Goal: Information Seeking & Learning: Learn about a topic

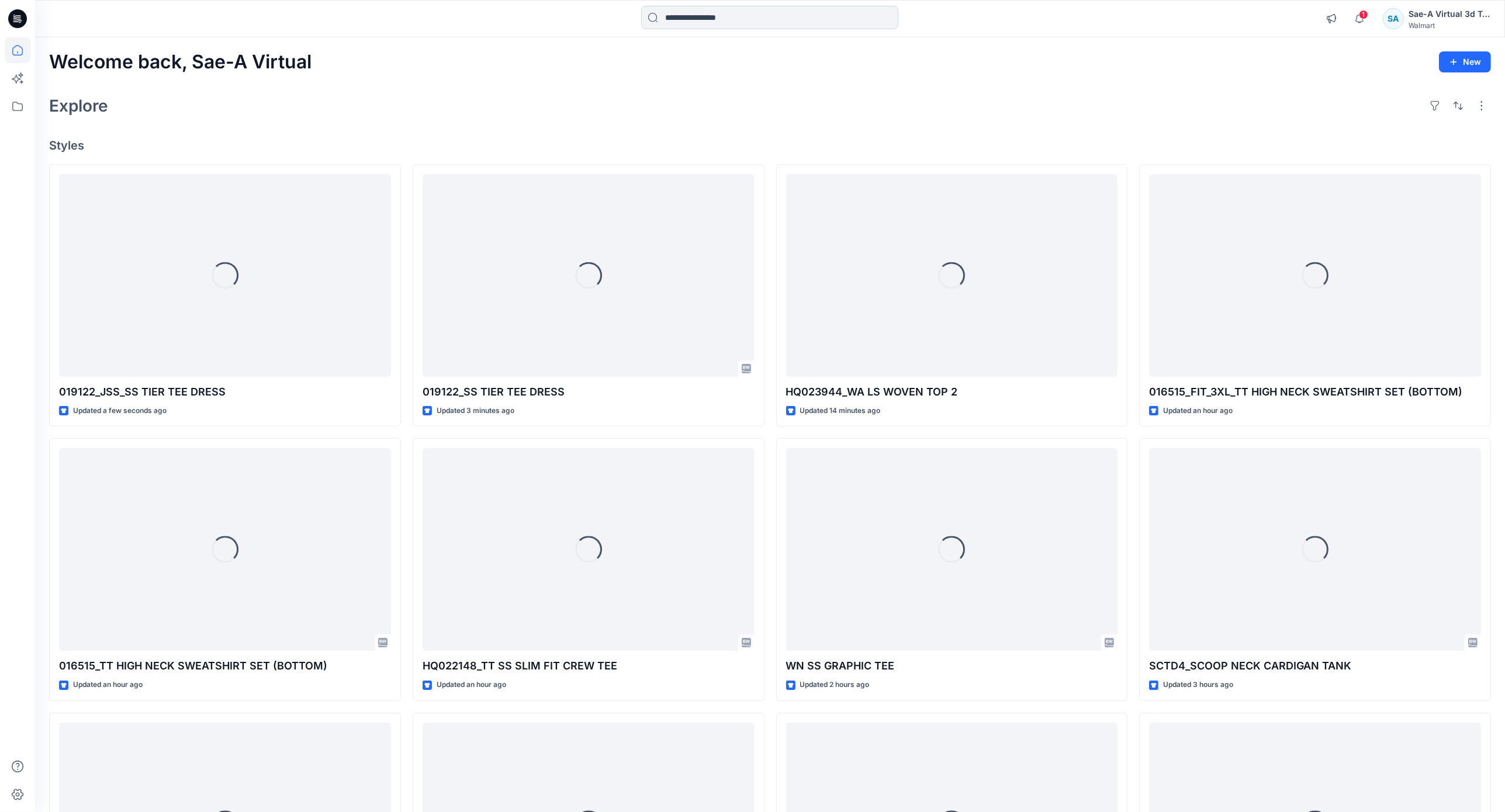
click at [787, 20] on input at bounding box center [770, 17] width 257 height 23
paste input "**********"
type input "**********"
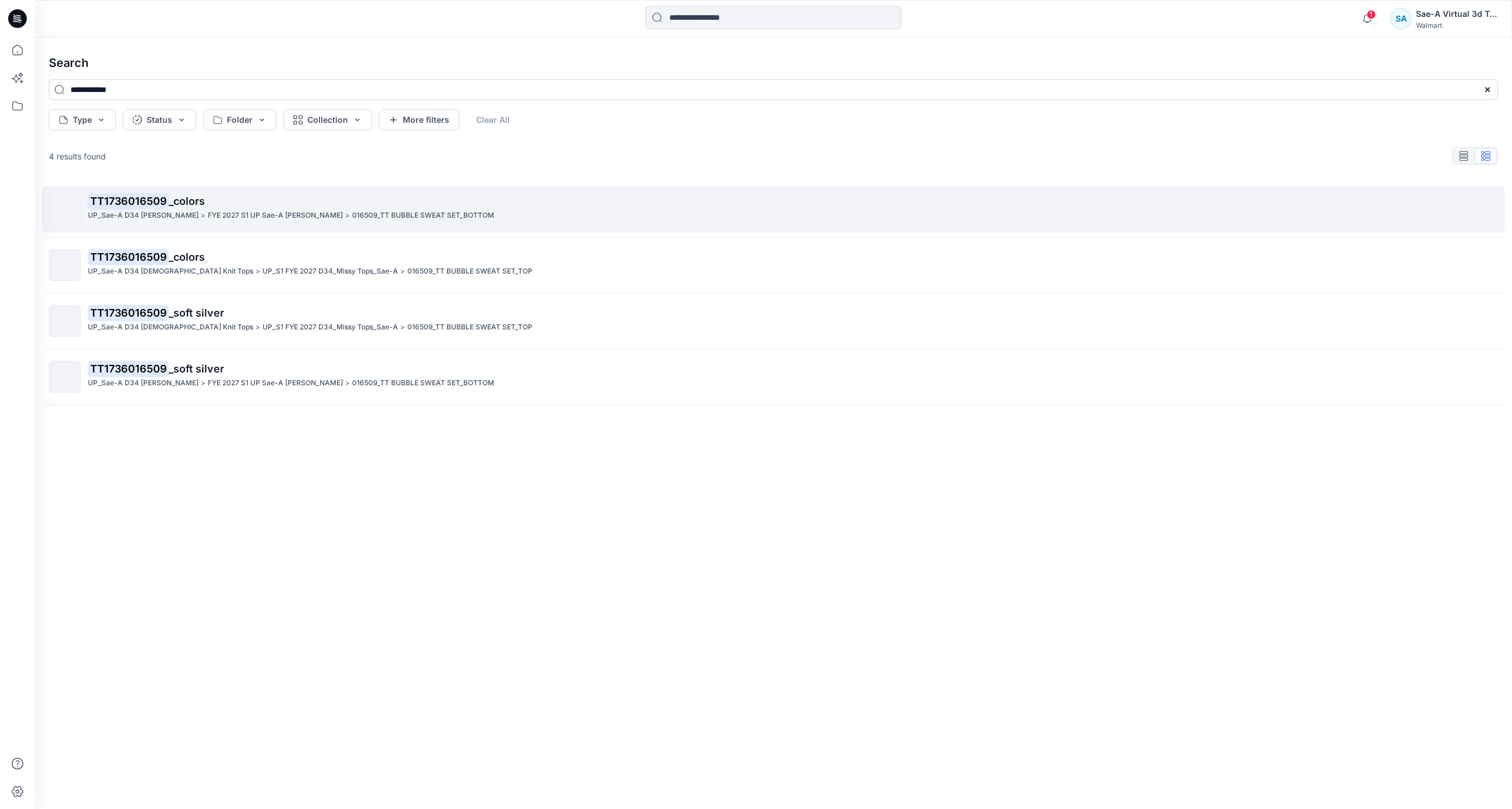
click at [186, 198] on span "_colors" at bounding box center [186, 201] width 36 height 12
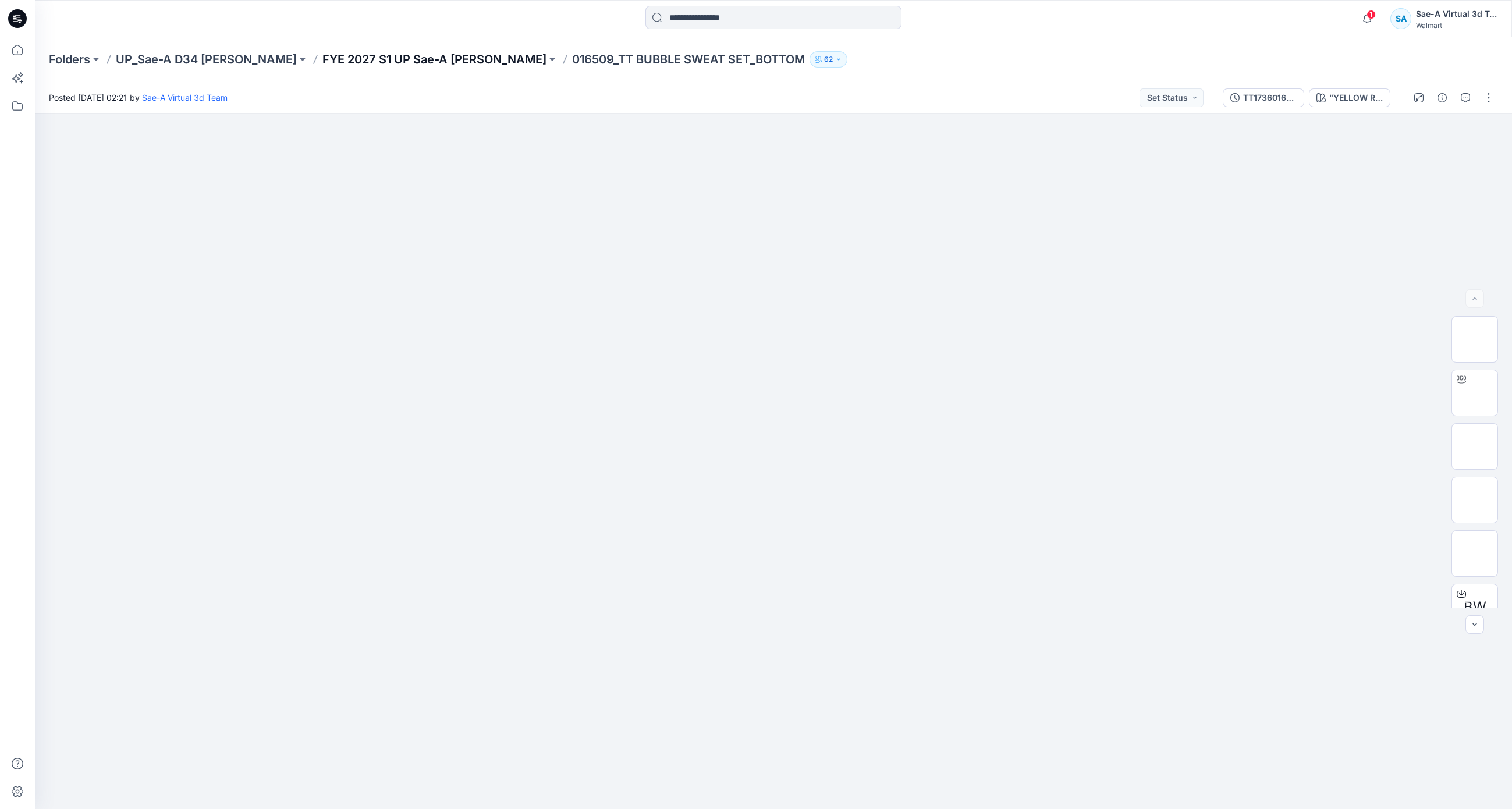
click at [454, 58] on p "FYE 2027 S1 UP Sae-A [PERSON_NAME]" at bounding box center [434, 60] width 224 height 16
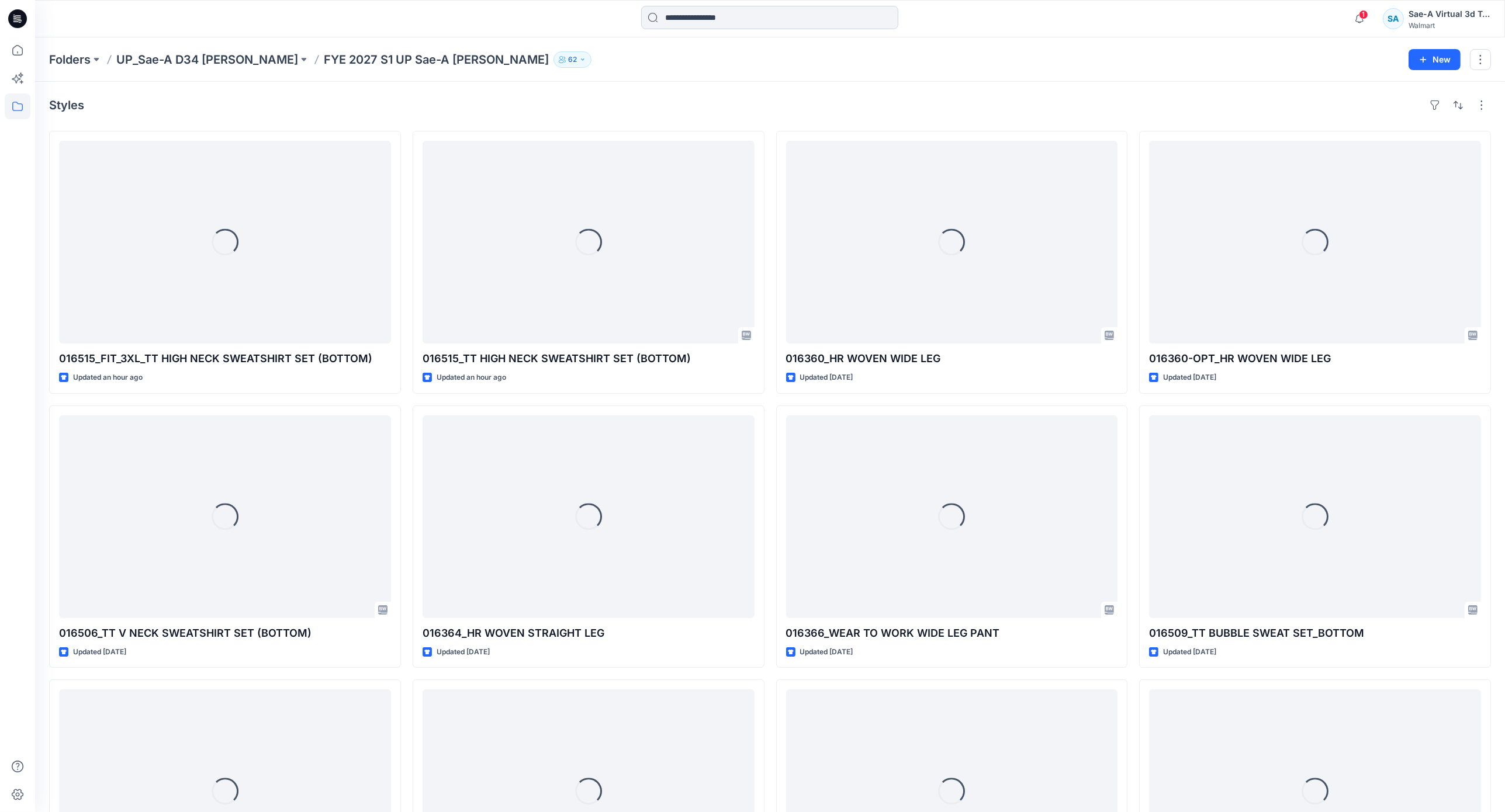
click at [690, 18] on input at bounding box center [770, 17] width 257 height 23
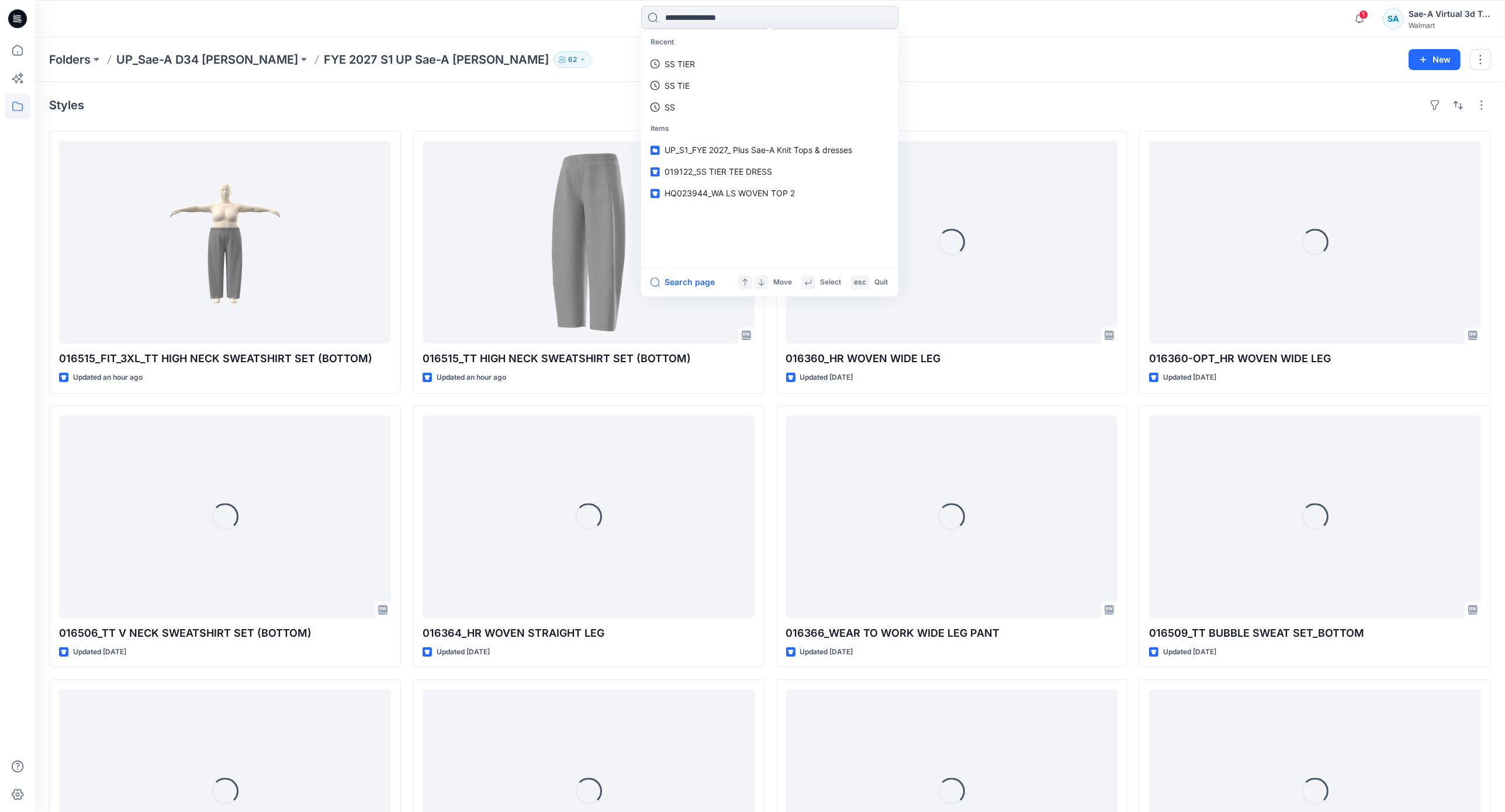
paste input "**********"
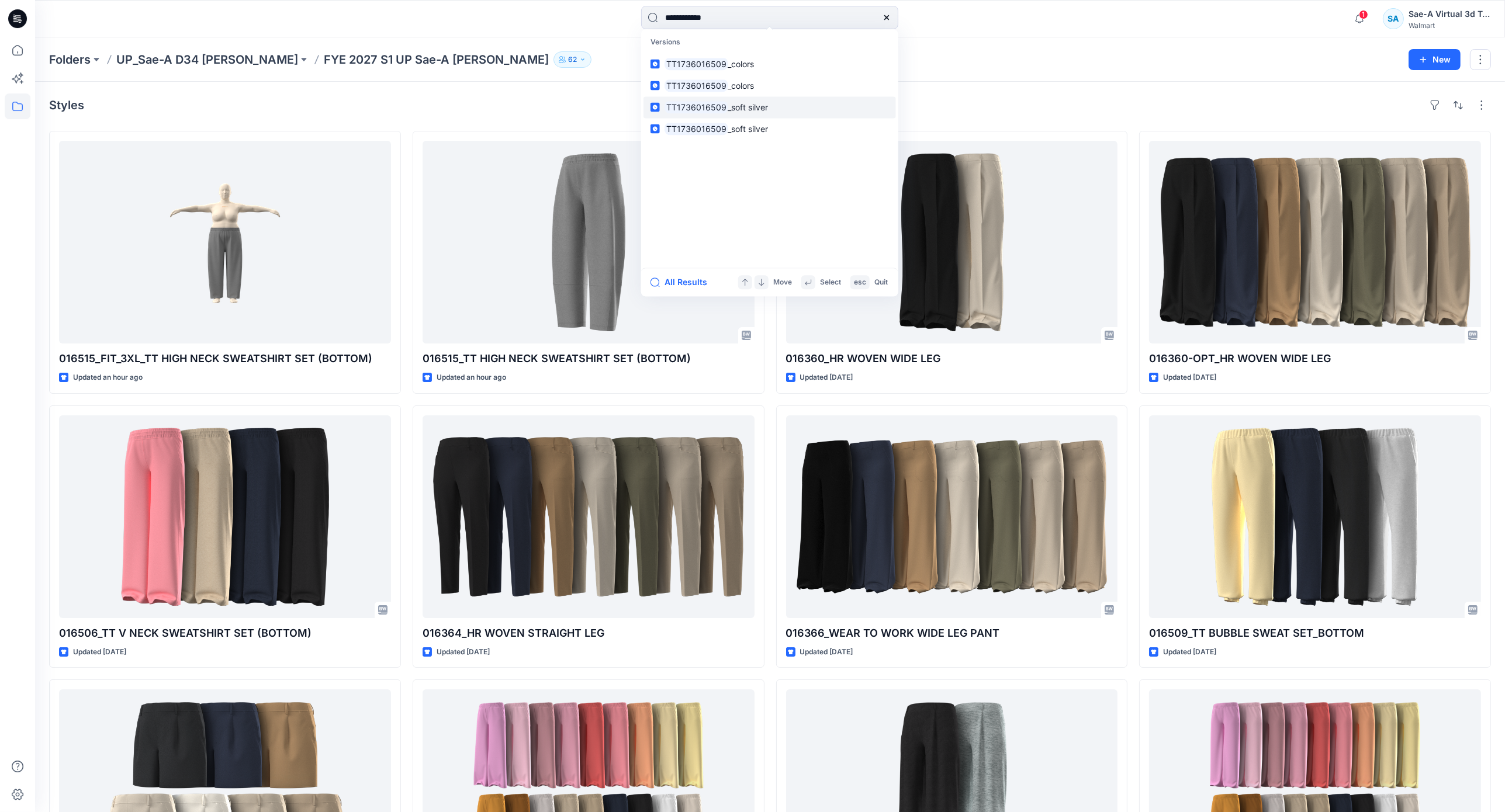
type input "**********"
click at [747, 105] on span "_soft silver" at bounding box center [747, 107] width 40 height 10
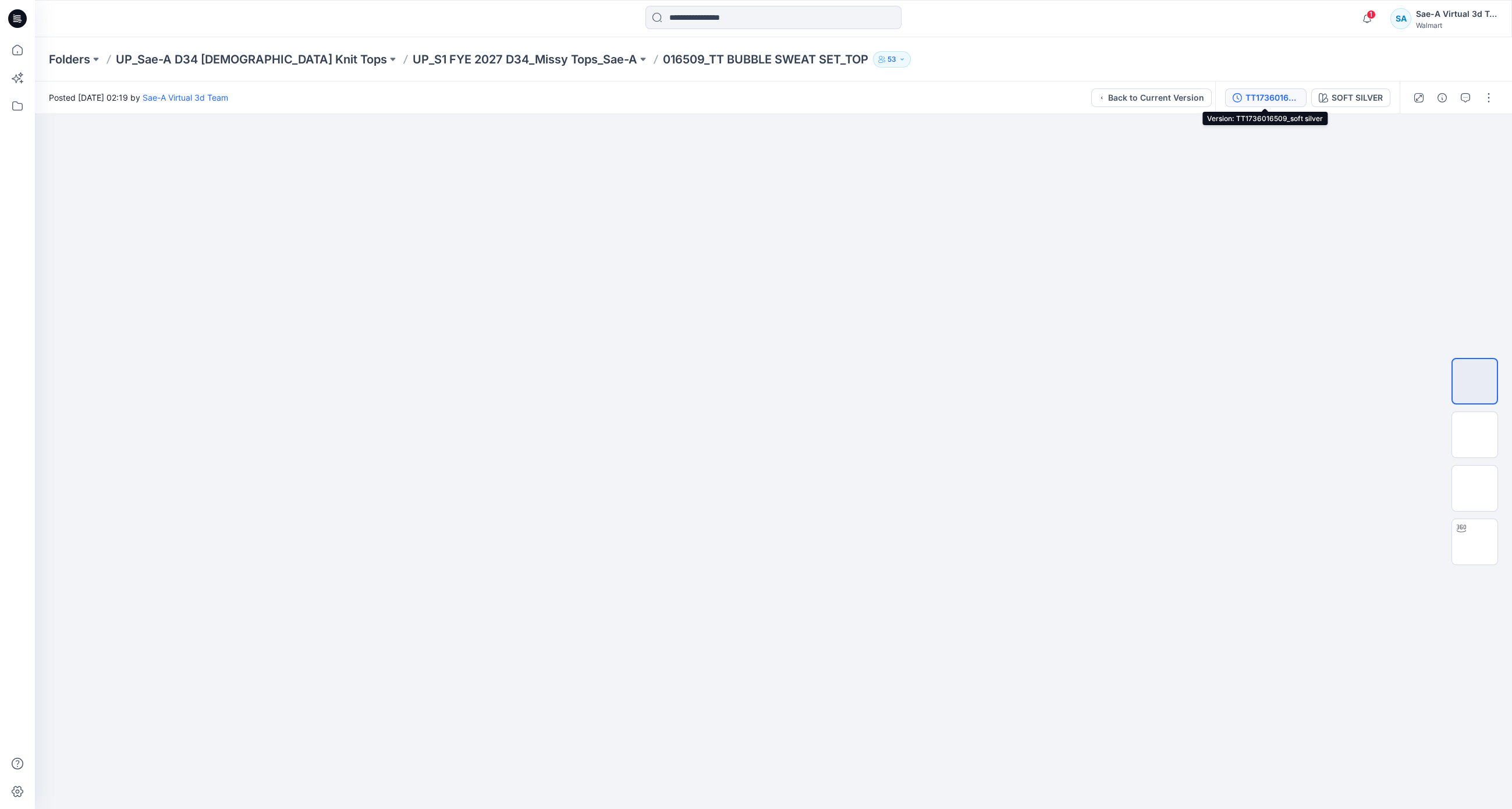
click at [1272, 101] on div "TT1736016509_soft silver" at bounding box center [1272, 98] width 53 height 13
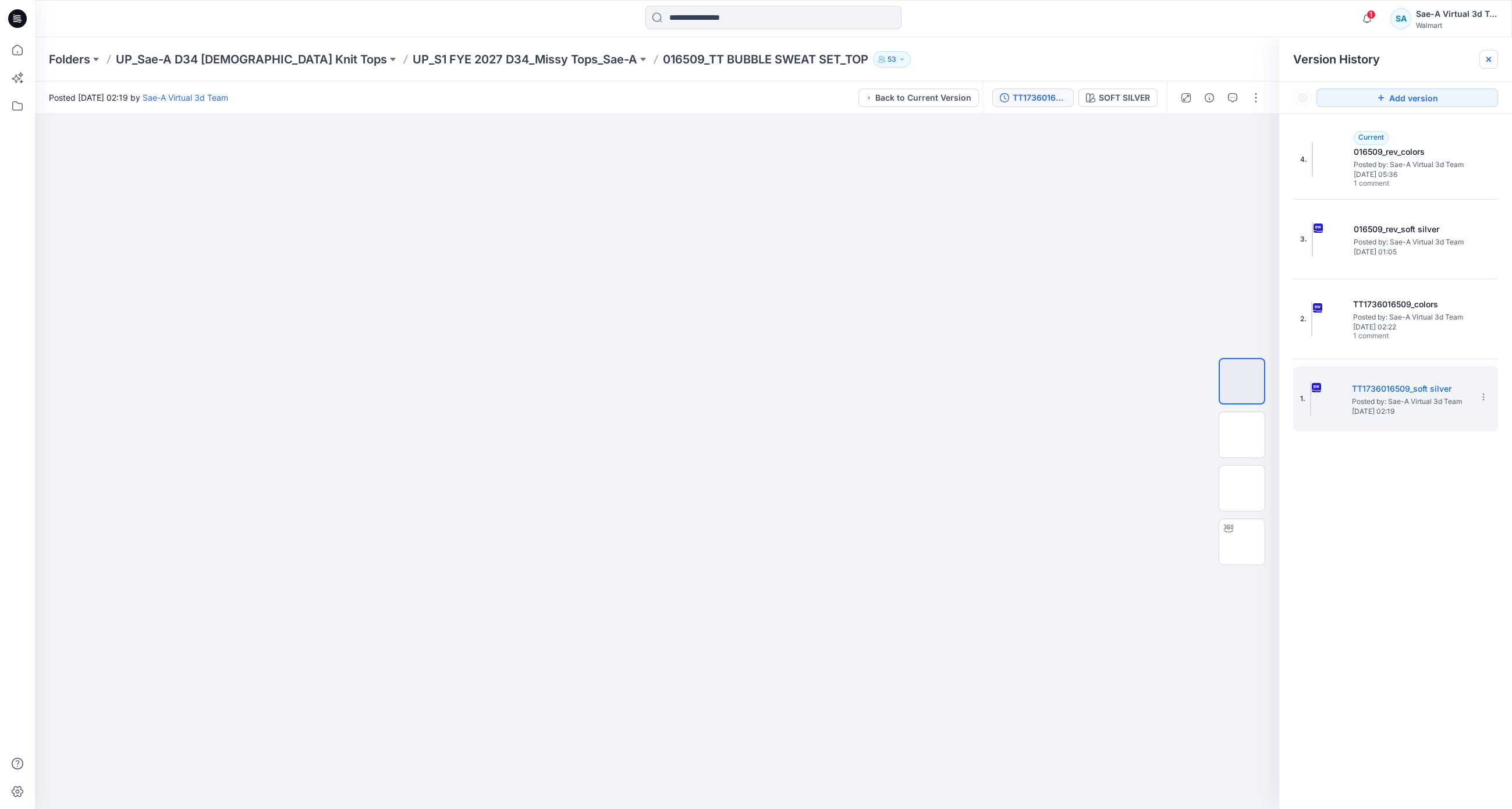
click at [1489, 57] on icon at bounding box center [1488, 59] width 9 height 9
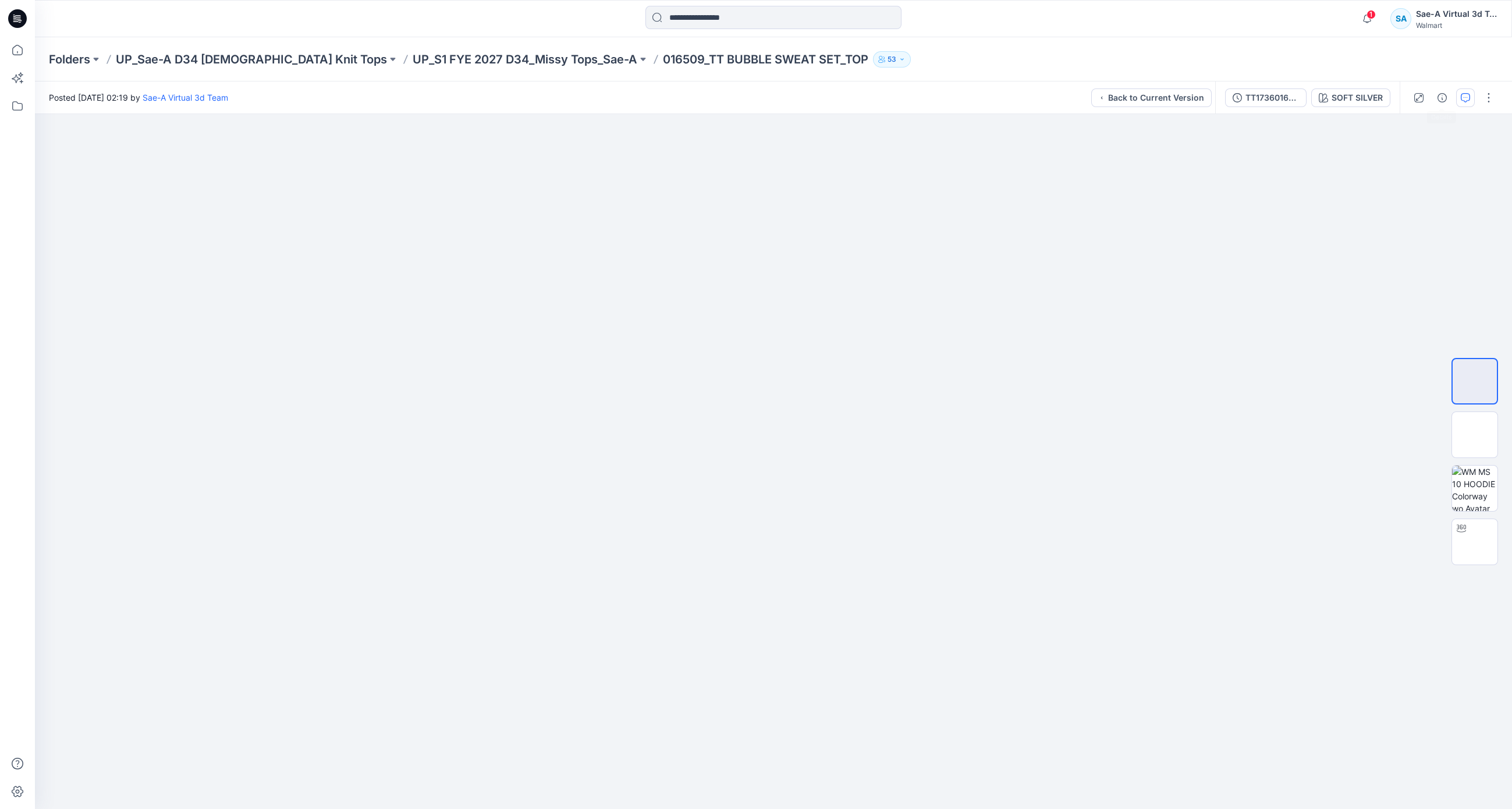
click at [1461, 100] on icon "button" at bounding box center [1465, 97] width 9 height 9
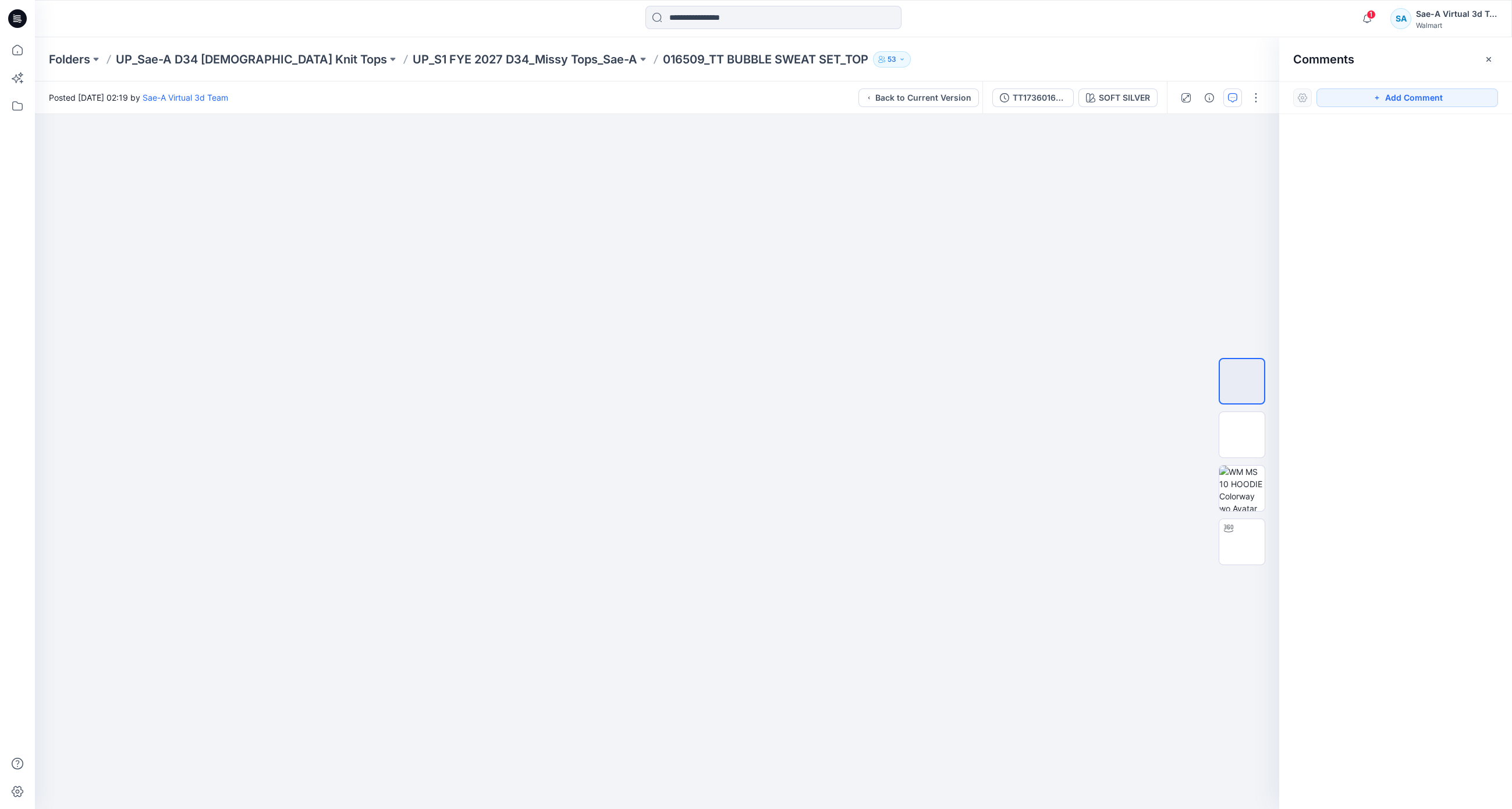
click at [1483, 60] on button "button" at bounding box center [1489, 60] width 19 height 19
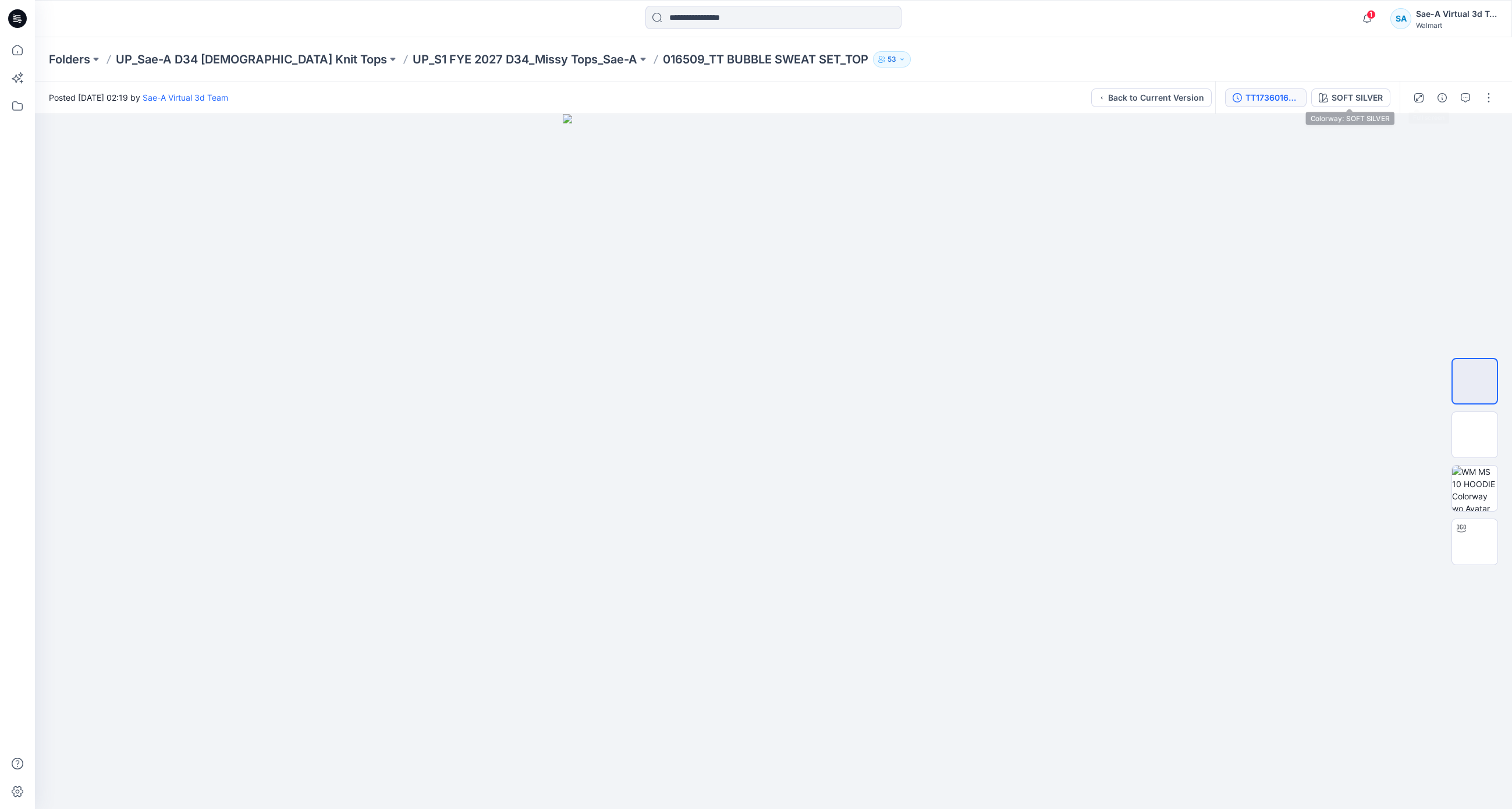
click at [1259, 100] on div "TT1736016509_soft silver" at bounding box center [1272, 98] width 53 height 13
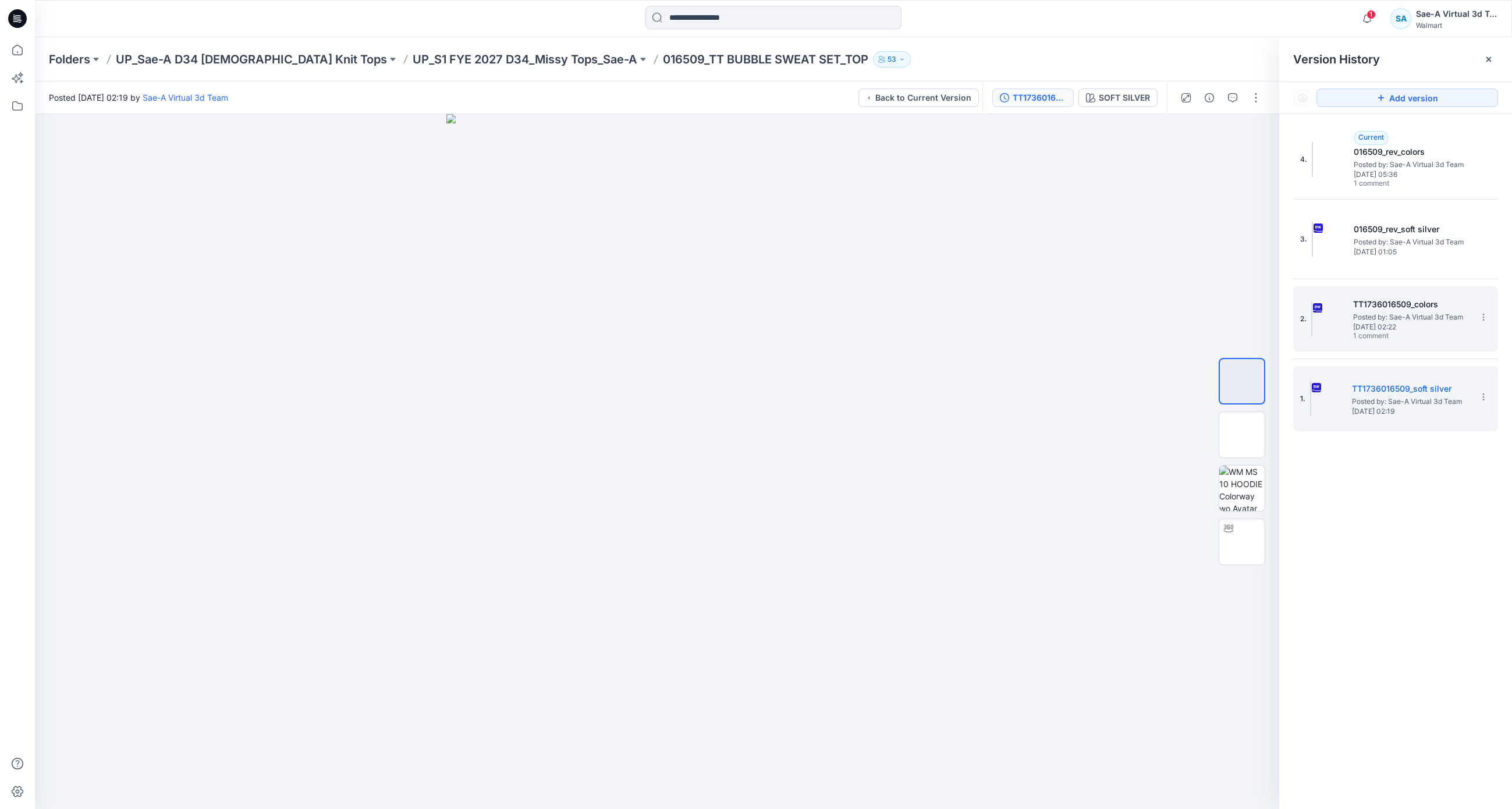
click at [1412, 314] on span "Posted by: Sae-A Virtual 3d Team" at bounding box center [1411, 317] width 116 height 12
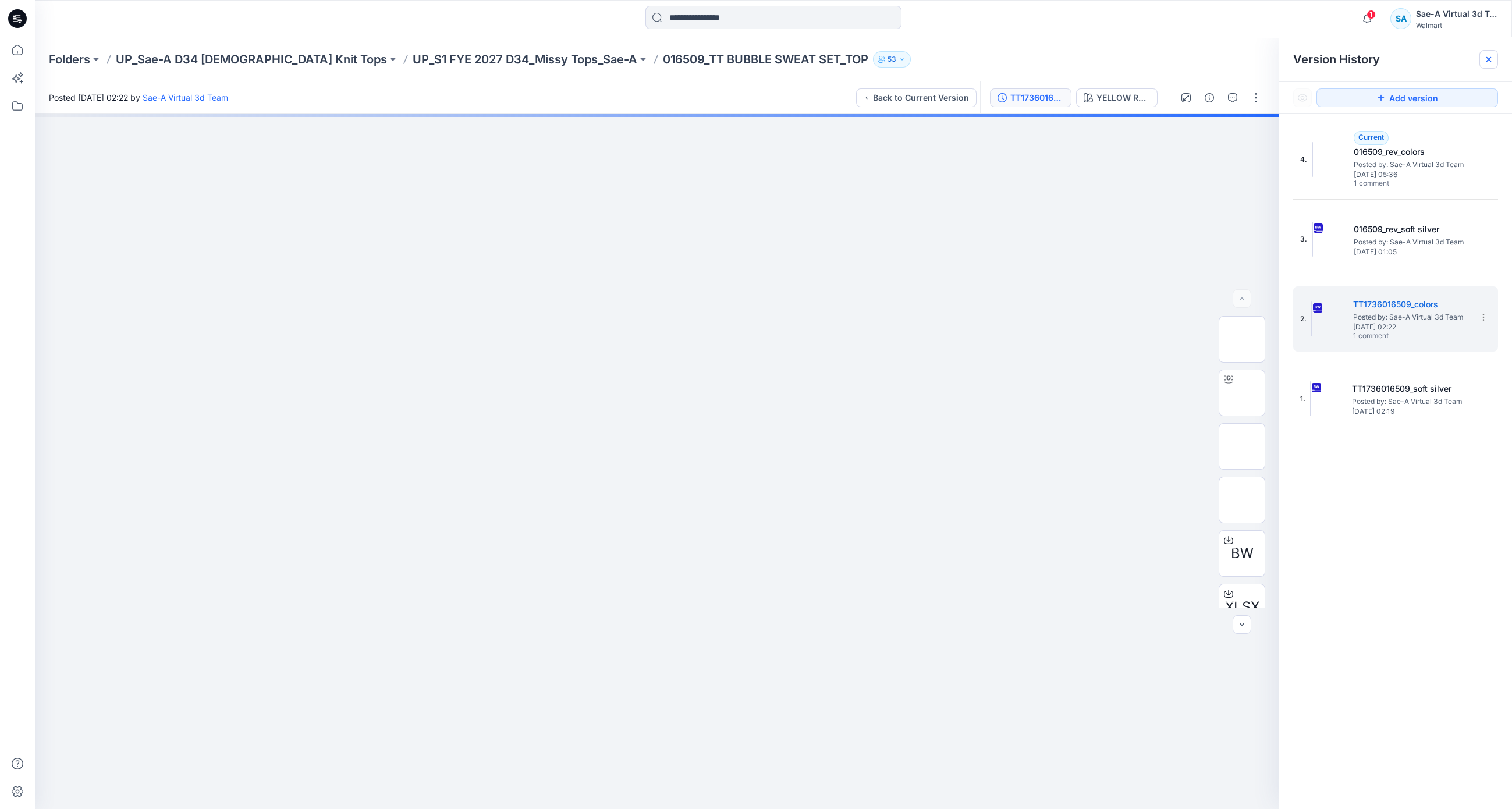
click at [1488, 60] on icon at bounding box center [1488, 59] width 4 height 4
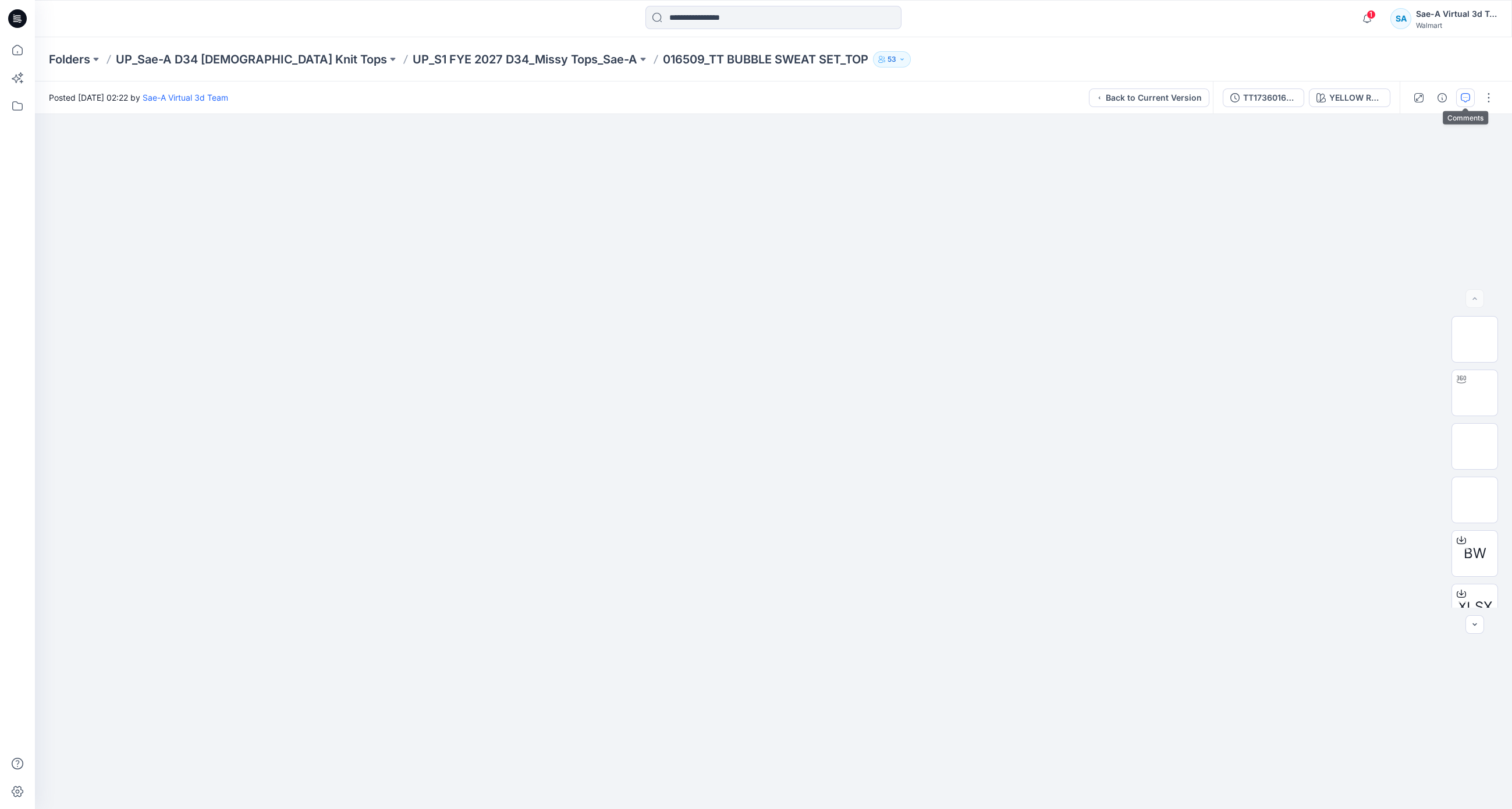
click at [1464, 97] on icon "button" at bounding box center [1465, 97] width 9 height 9
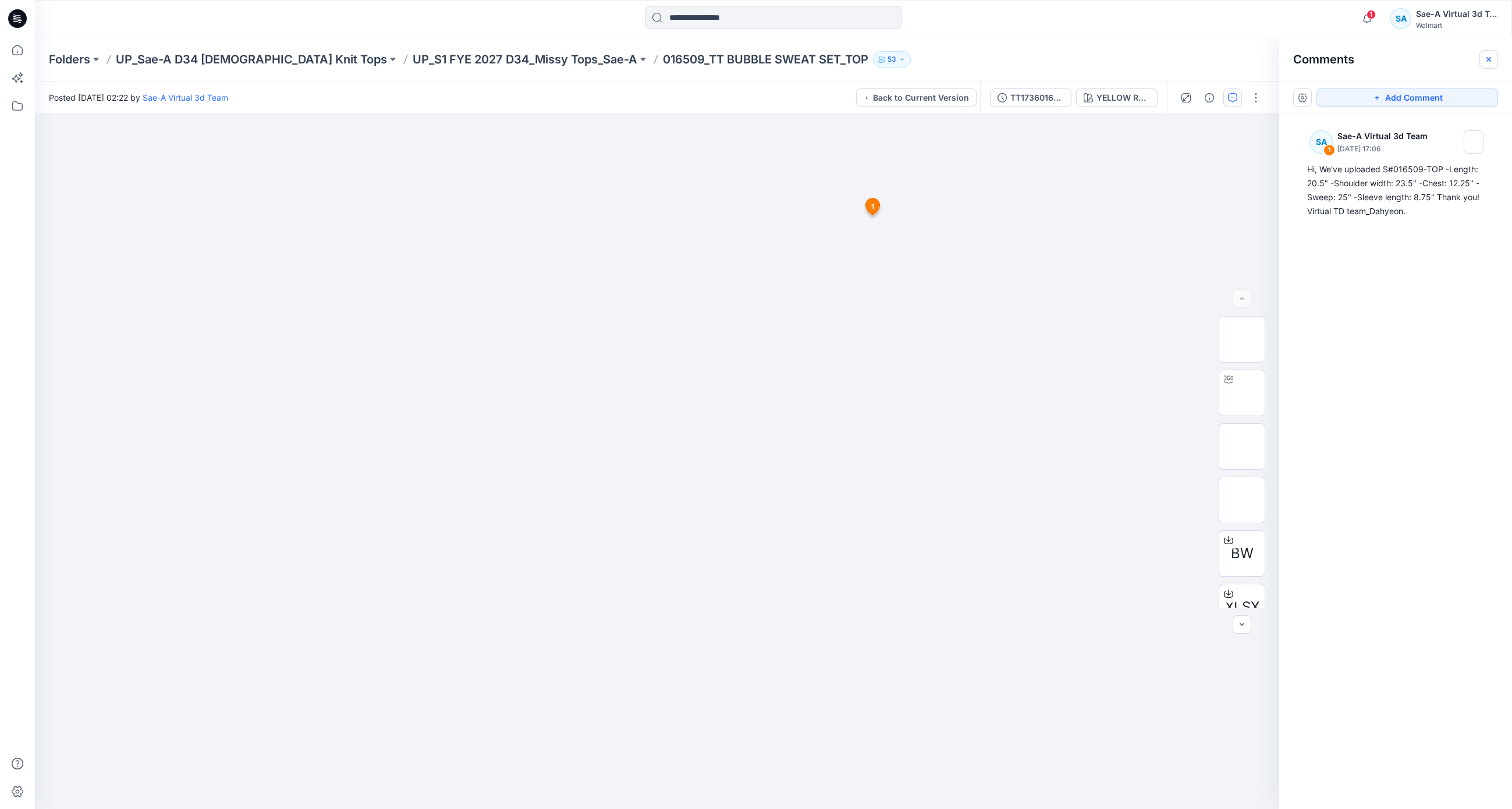
click at [1486, 59] on icon "button" at bounding box center [1488, 59] width 9 height 9
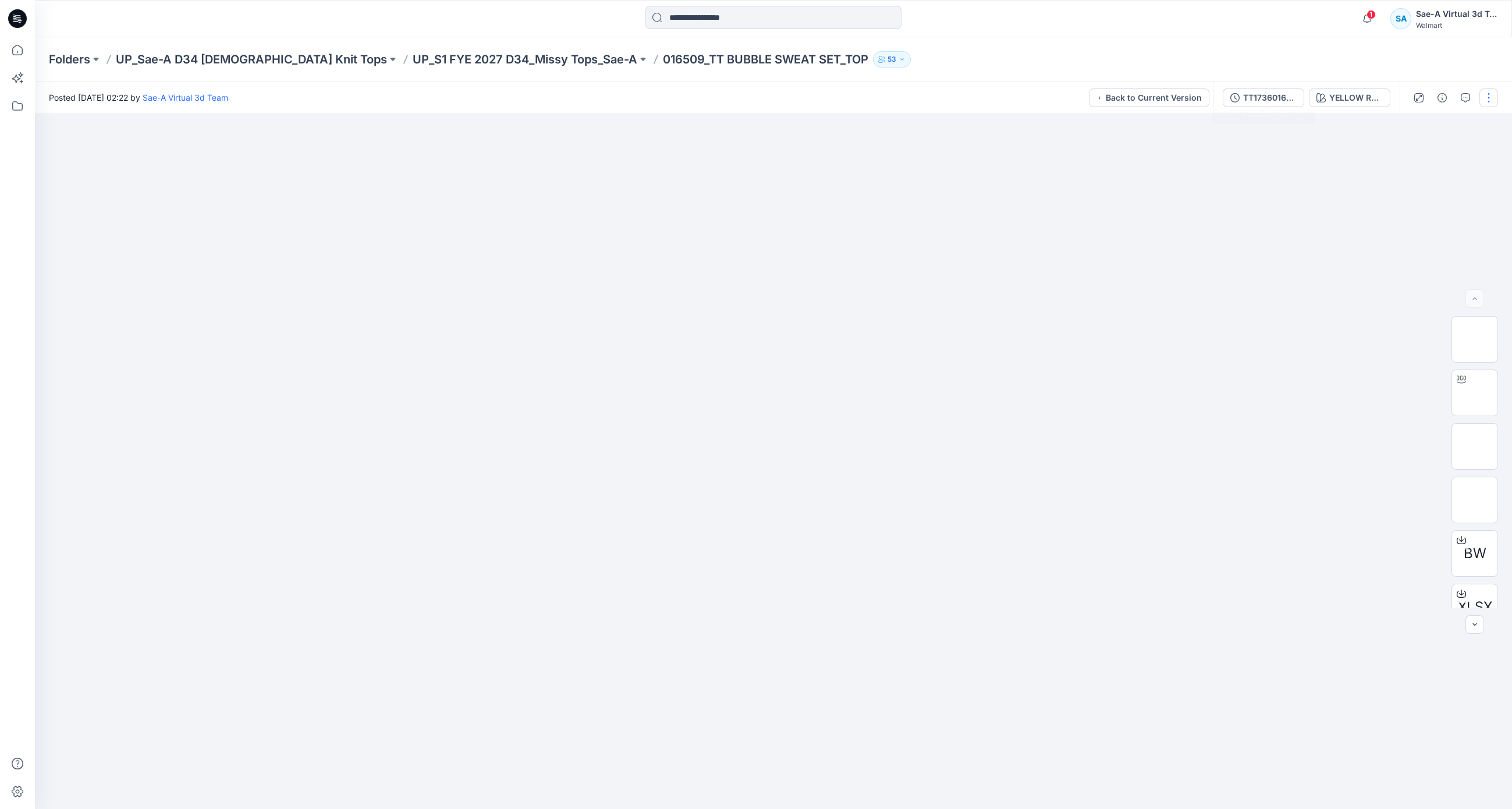
click at [1253, 104] on button "TT1736016509_colors" at bounding box center [1263, 98] width 82 height 19
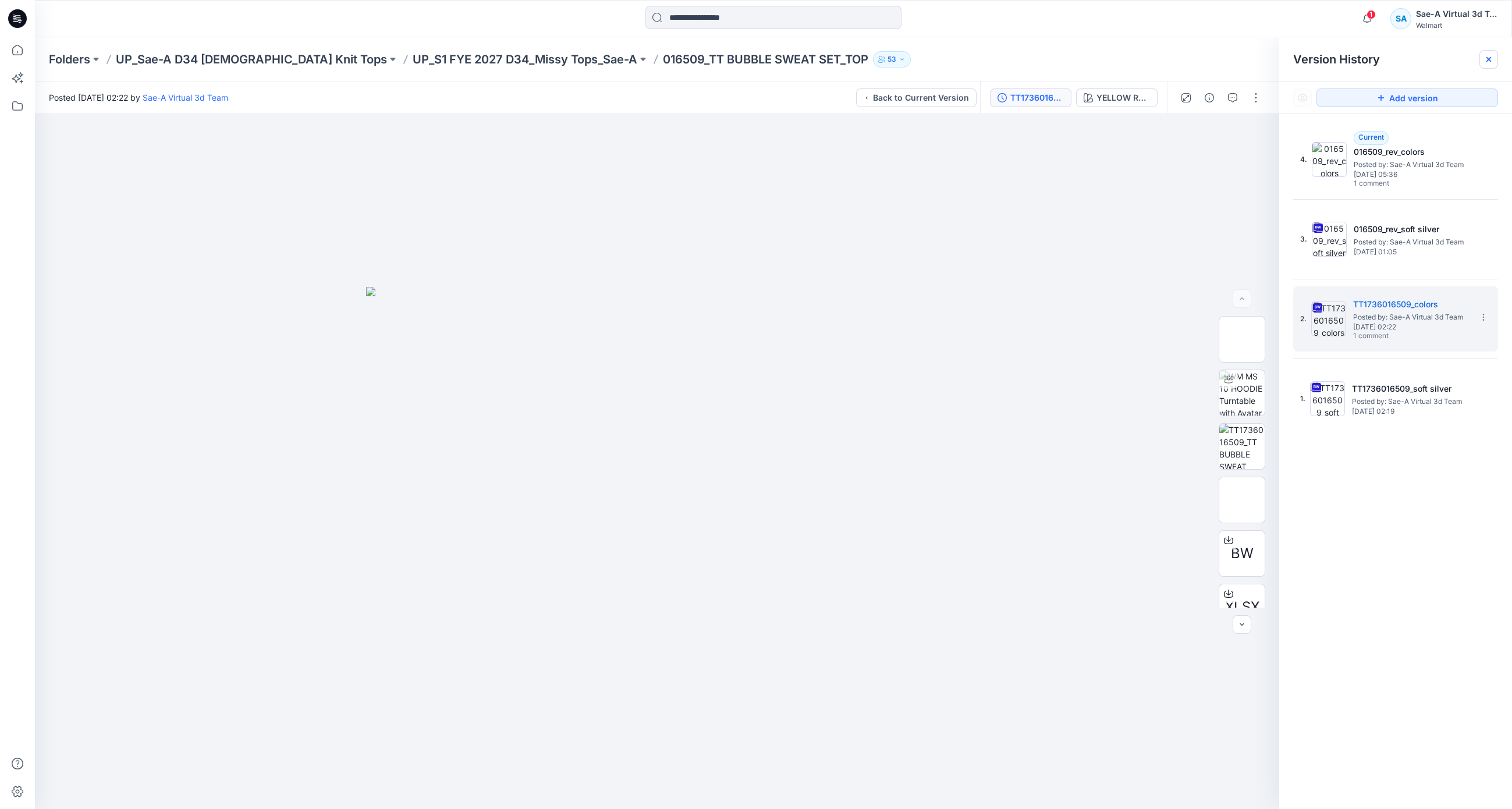
click at [1486, 58] on icon at bounding box center [1488, 59] width 9 height 9
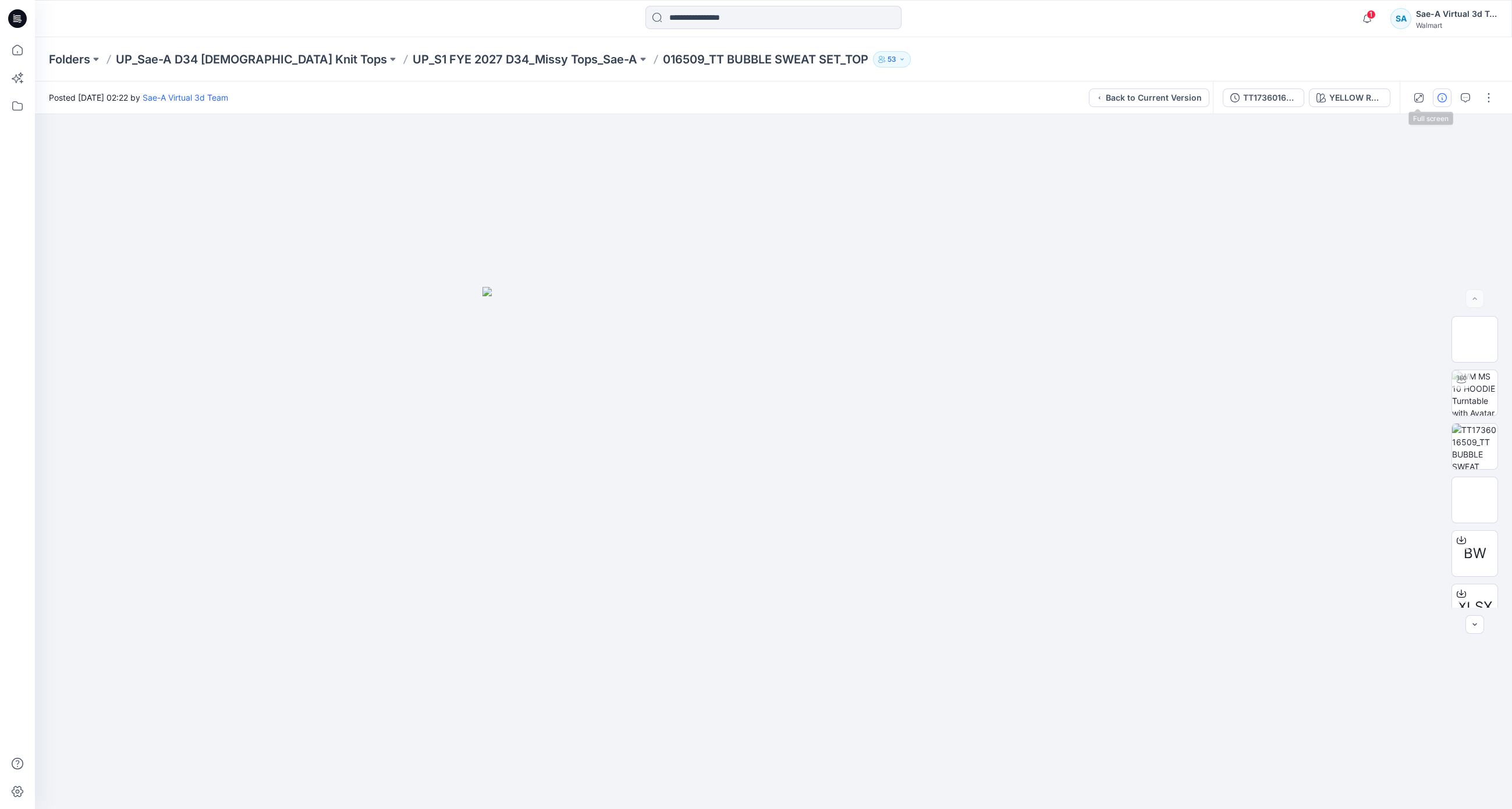
click at [1439, 100] on icon "button" at bounding box center [1442, 97] width 9 height 9
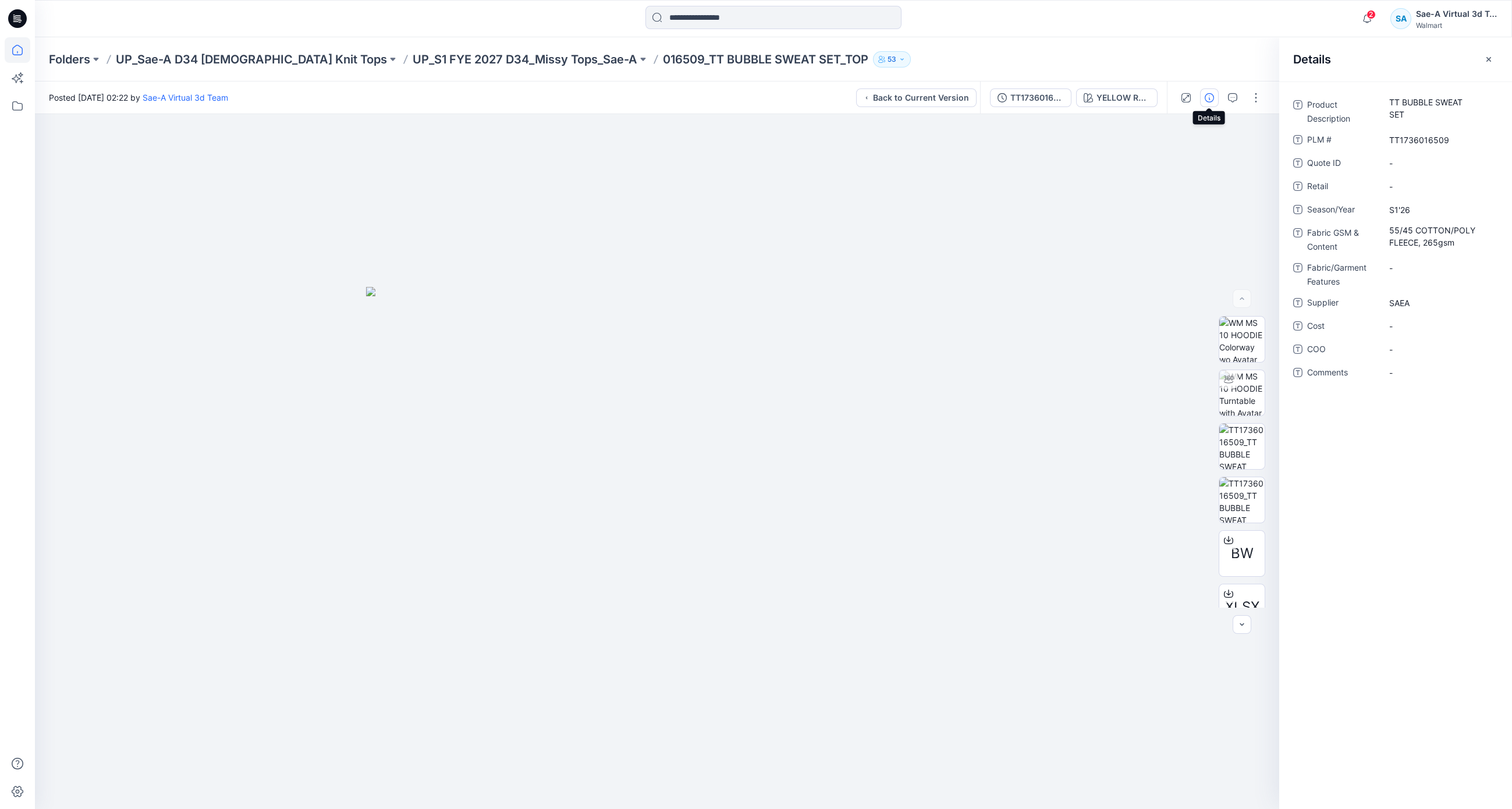
click at [26, 50] on icon at bounding box center [17, 50] width 26 height 26
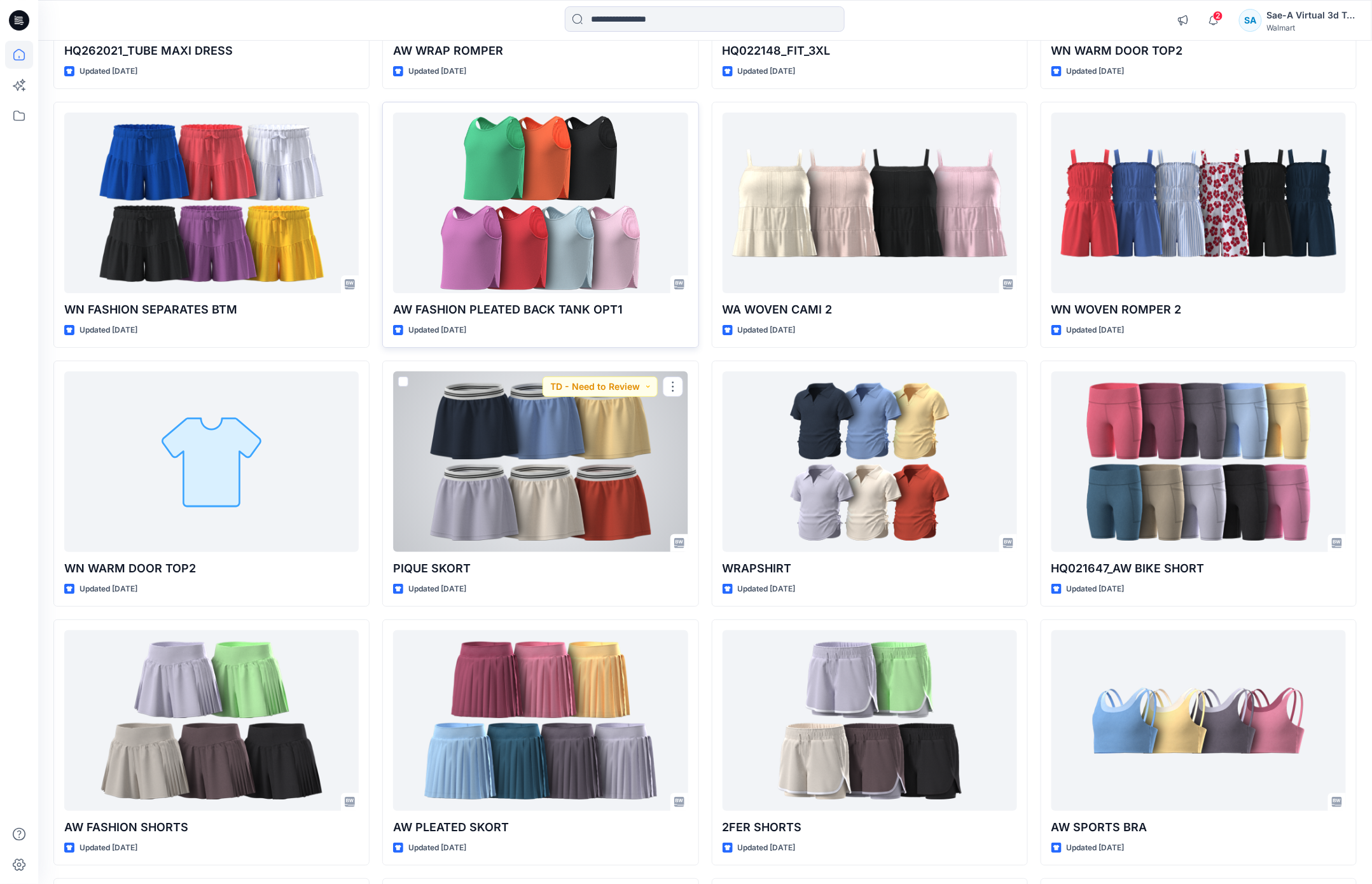
scroll to position [2150, 0]
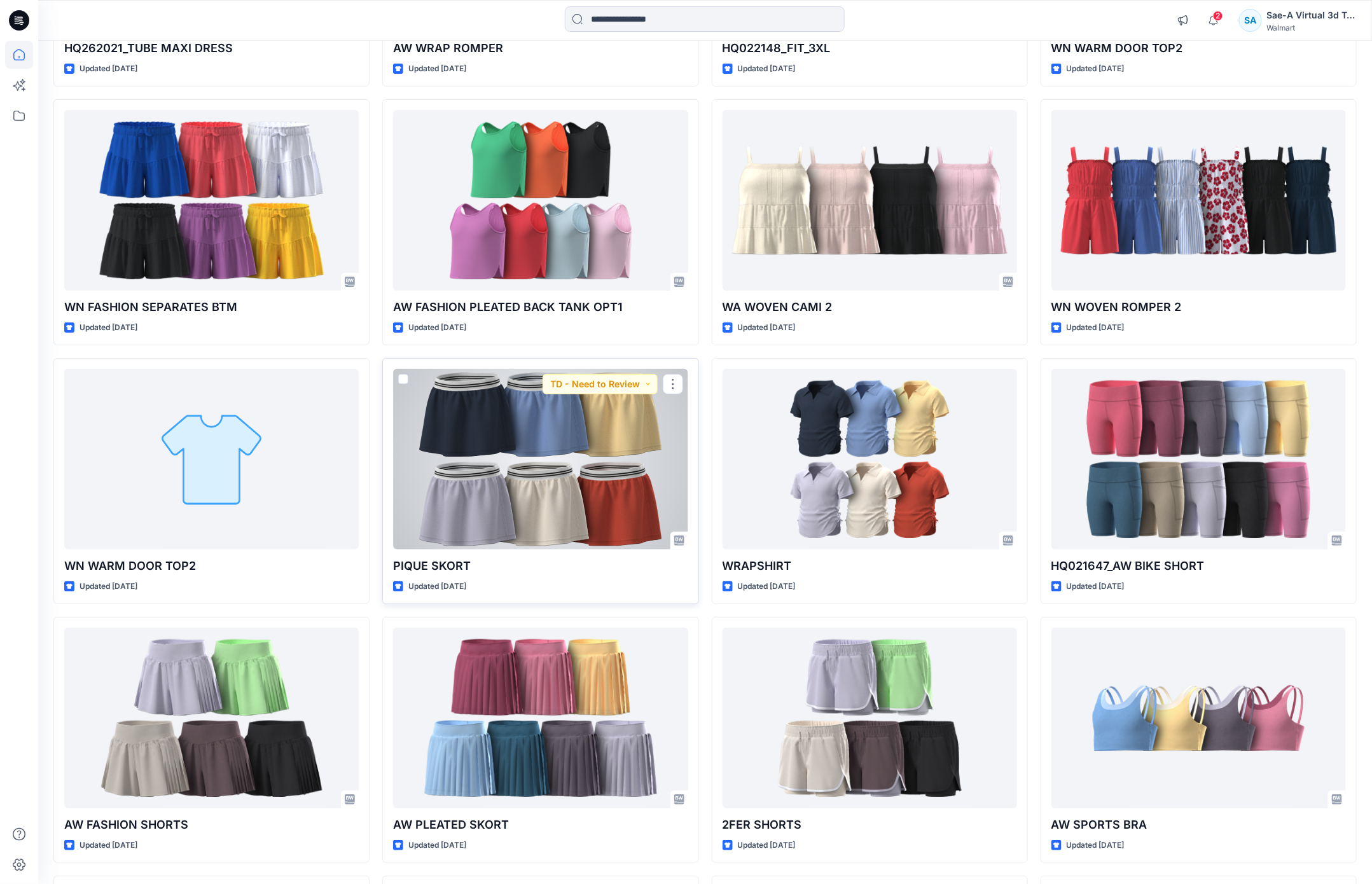
click at [510, 536] on div at bounding box center [540, 459] width 294 height 180
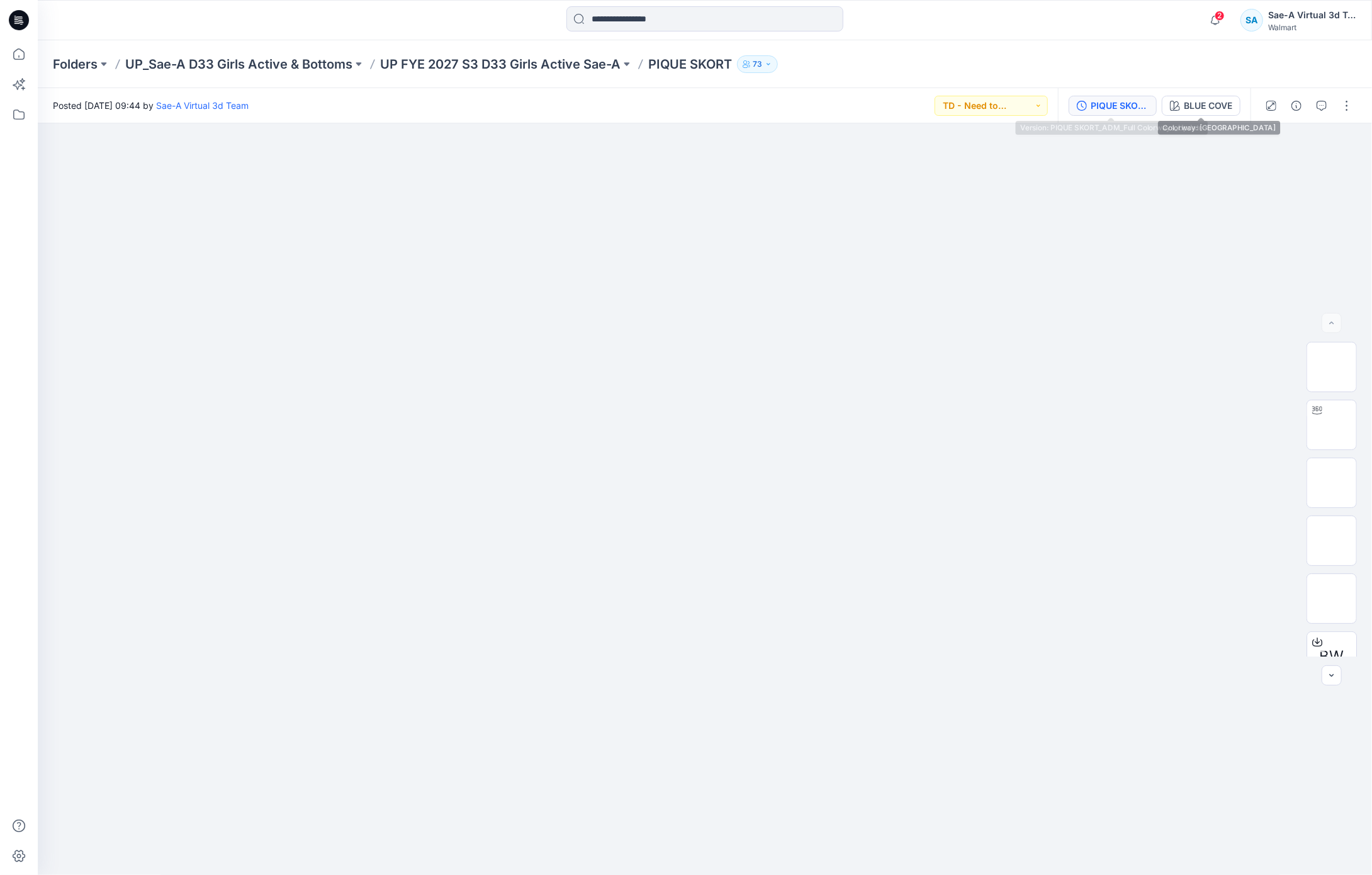
click at [1132, 102] on div "PIQUE SKORT_ADM_Full Colorways_Update" at bounding box center [1119, 106] width 58 height 14
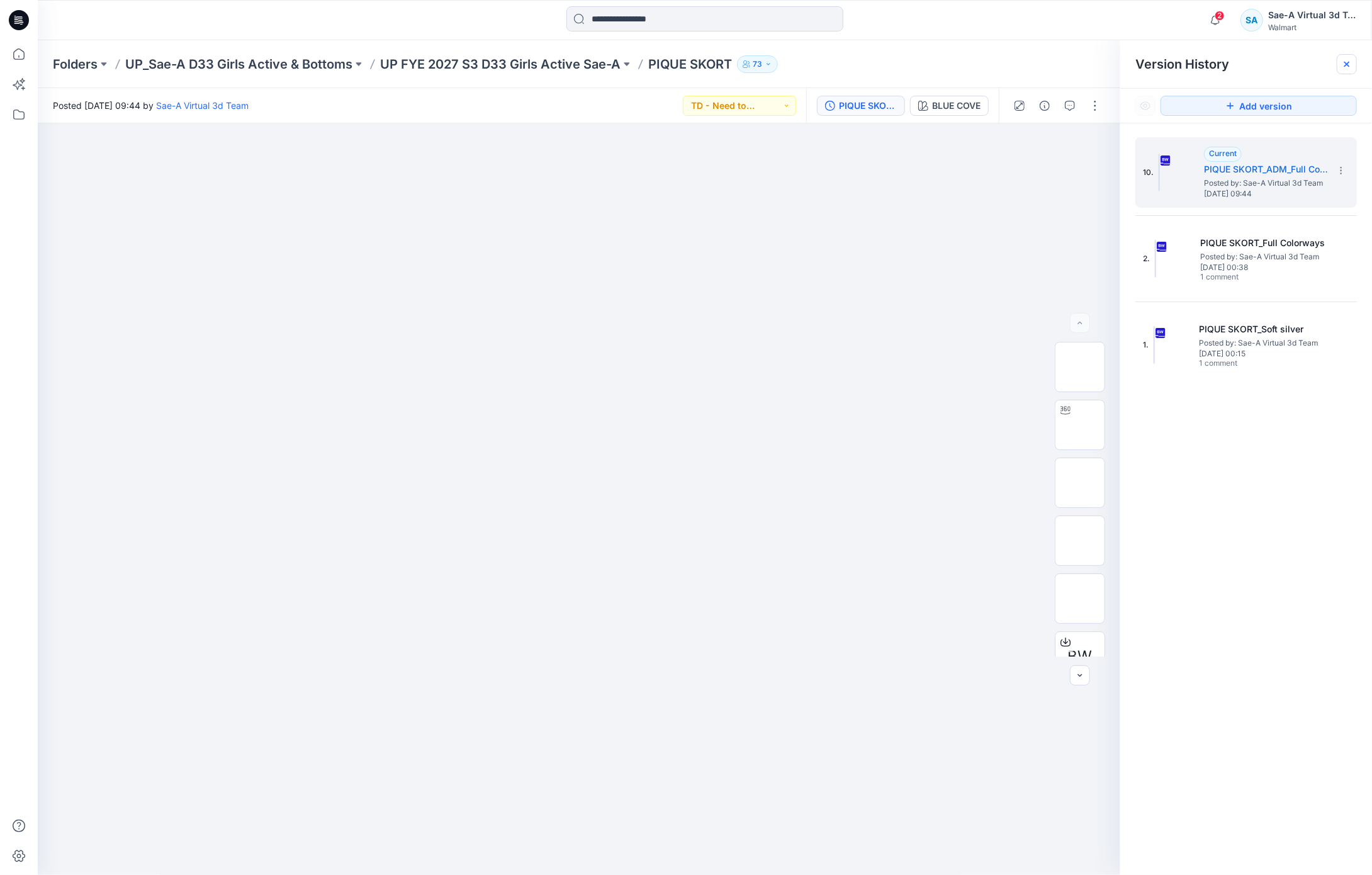
click at [1345, 64] on icon at bounding box center [1347, 64] width 10 height 10
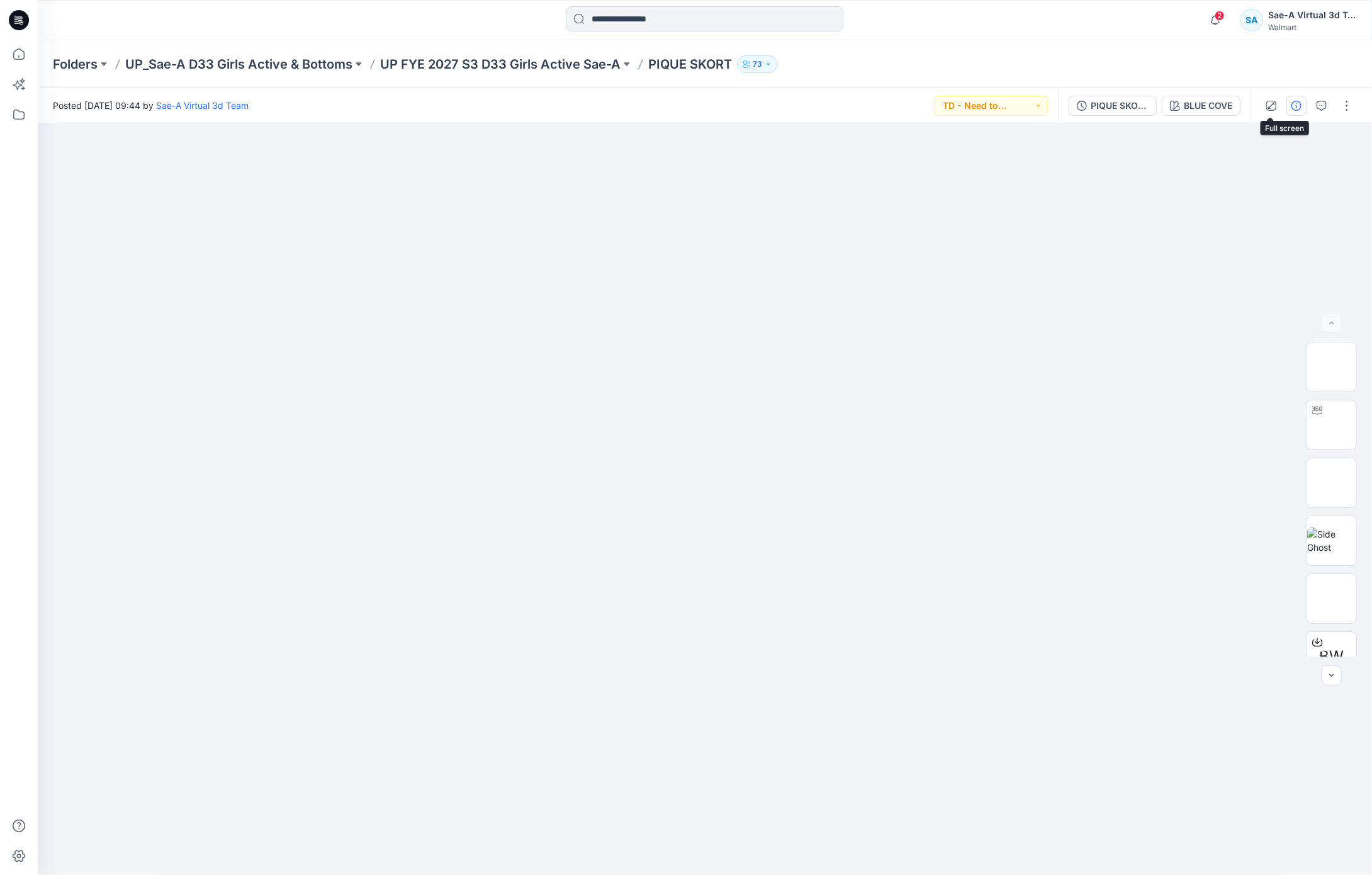
click at [1294, 101] on icon "button" at bounding box center [1297, 105] width 10 height 10
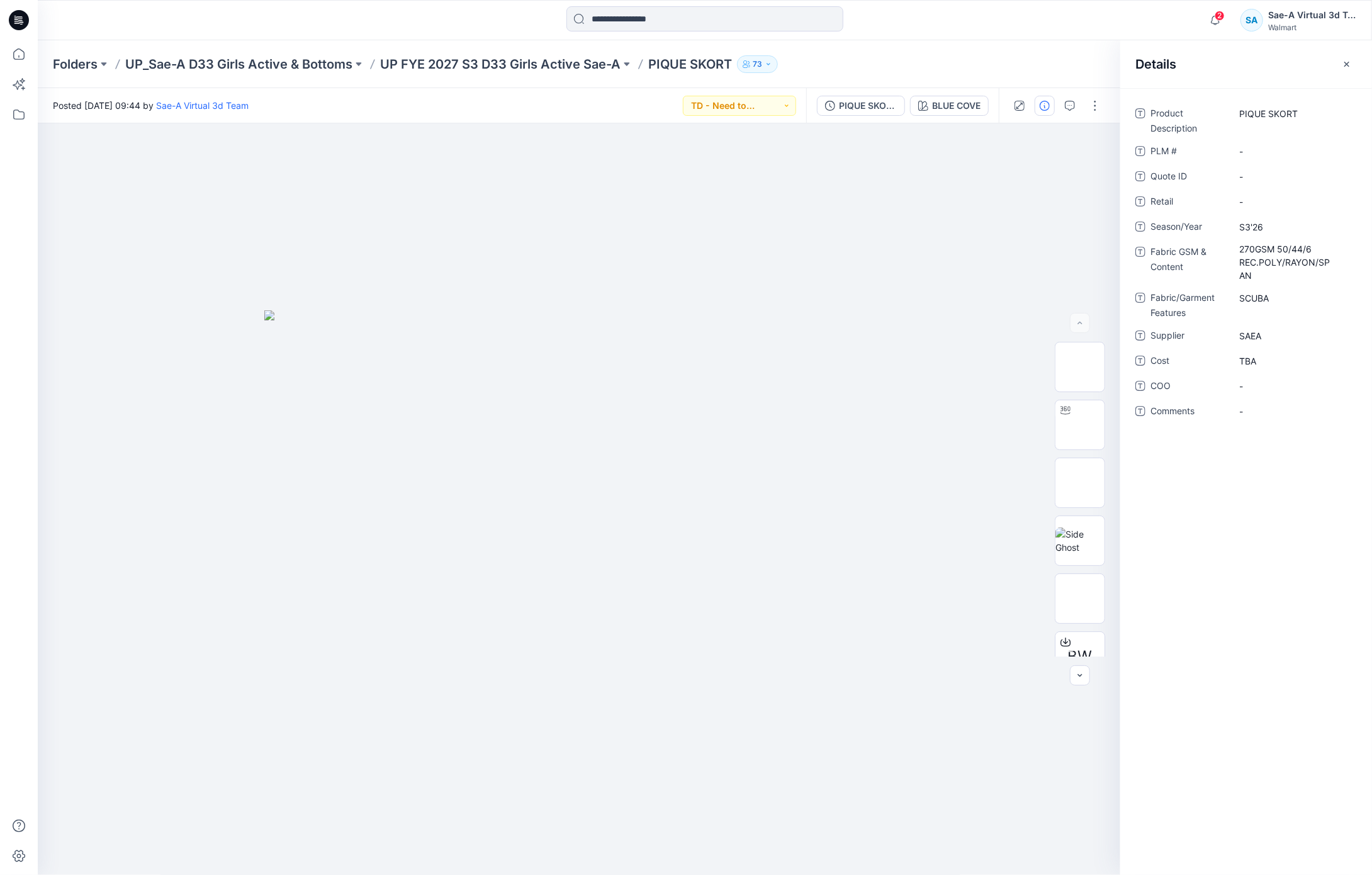
drag, startPoint x: 1352, startPoint y: 58, endPoint x: 1345, endPoint y: 62, distance: 8.1
click at [1351, 58] on button "button" at bounding box center [1347, 64] width 20 height 20
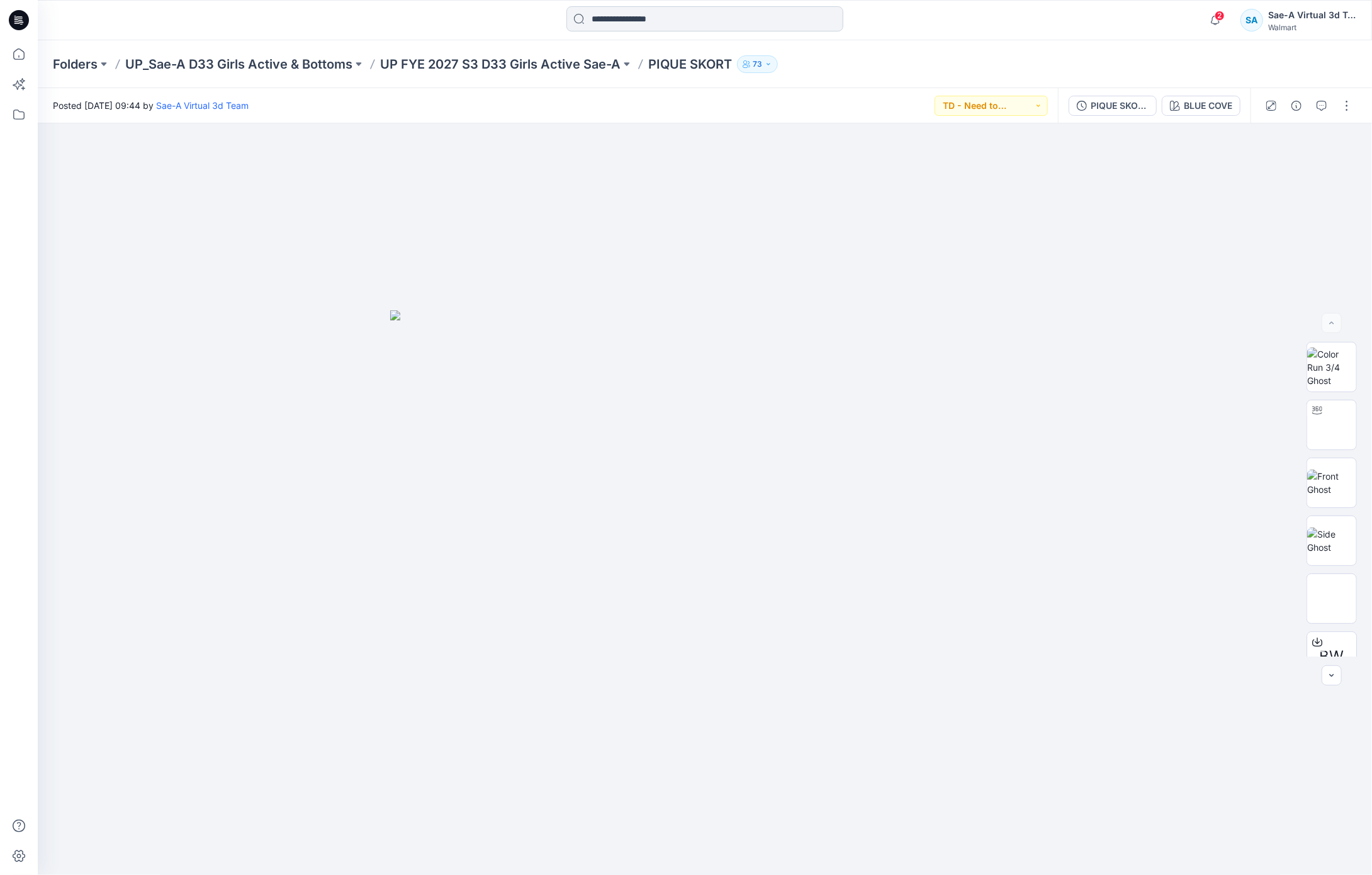
click at [610, 13] on input at bounding box center [705, 18] width 277 height 25
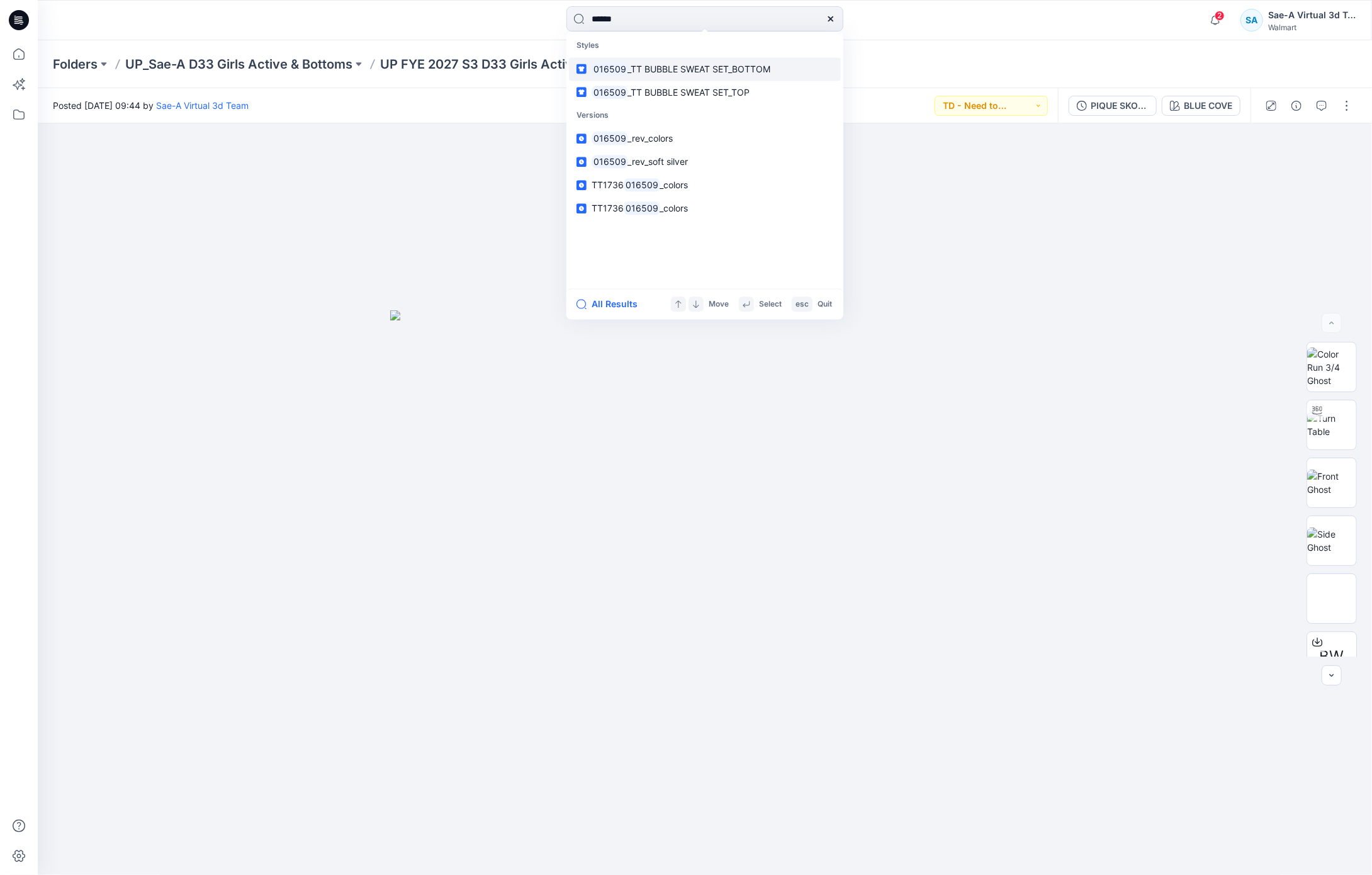
type input "******"
click at [681, 67] on span "_TT BUBBLE SWEAT SET_BOTTOM" at bounding box center [699, 69] width 143 height 11
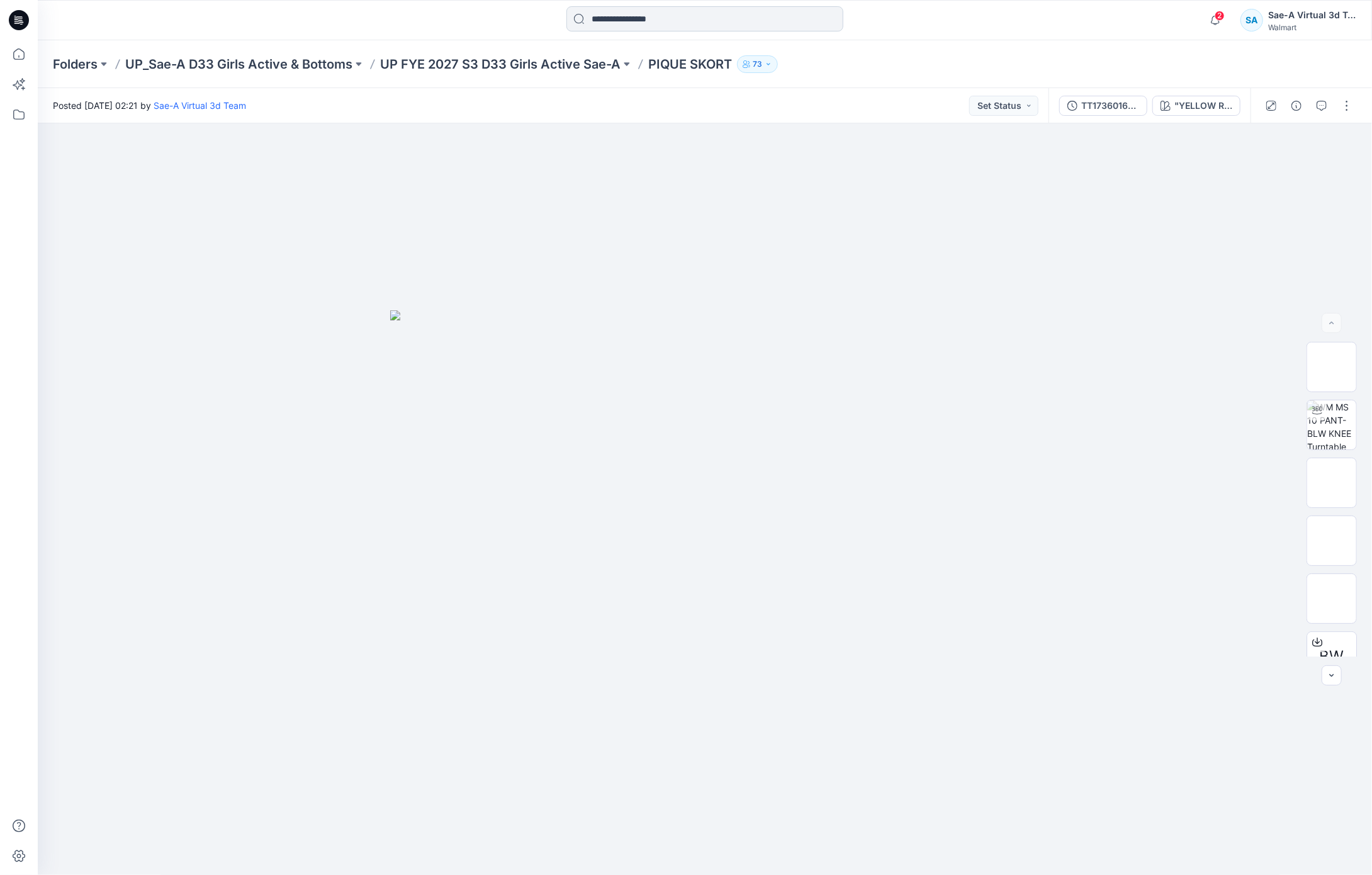
click at [633, 25] on input at bounding box center [705, 18] width 277 height 25
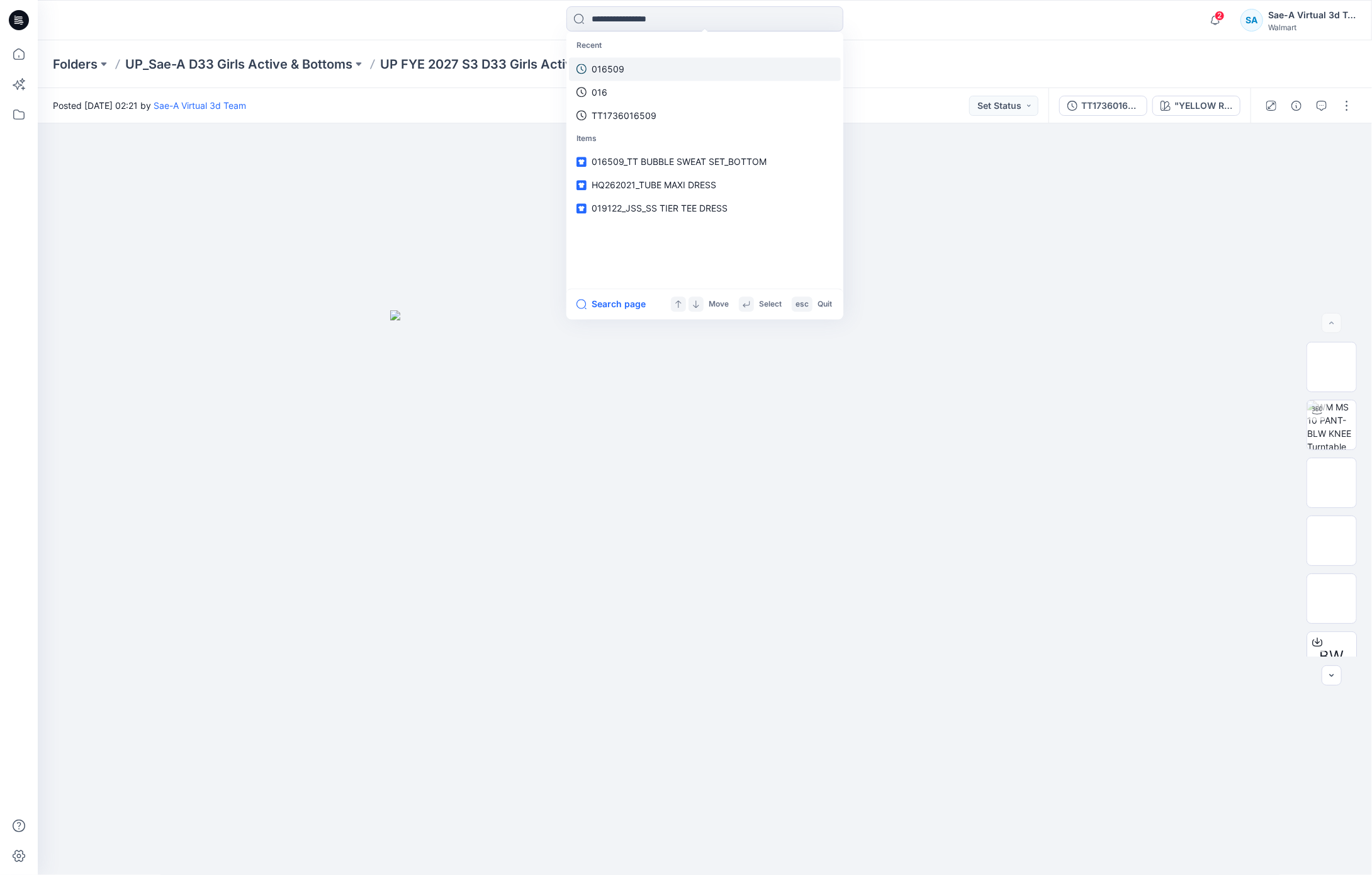
click at [631, 66] on link "016509" at bounding box center [705, 69] width 272 height 23
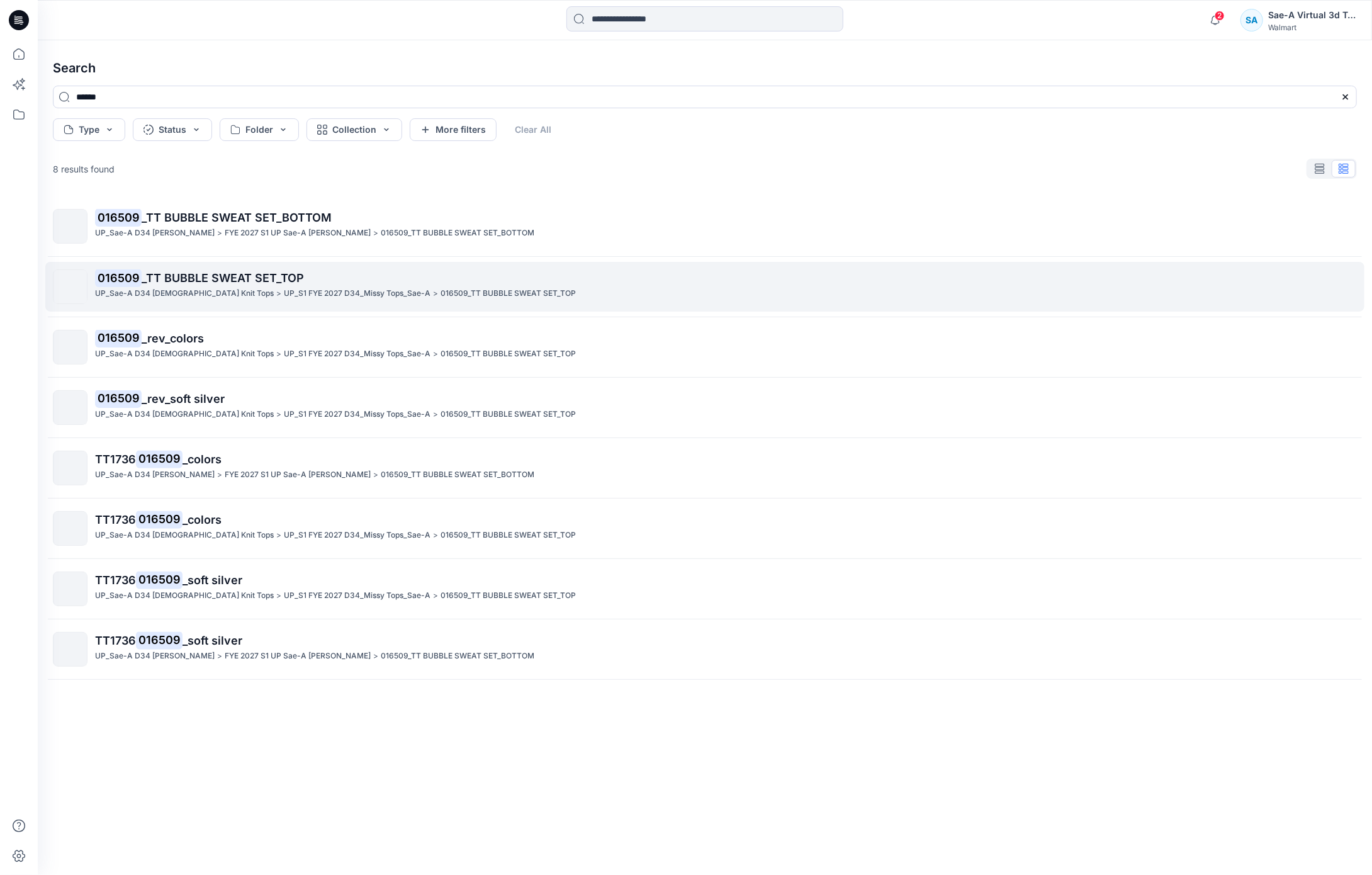
click at [316, 278] on p "016509 _TT BUBBLE SWEAT SET_TOP" at bounding box center [726, 278] width 1261 height 18
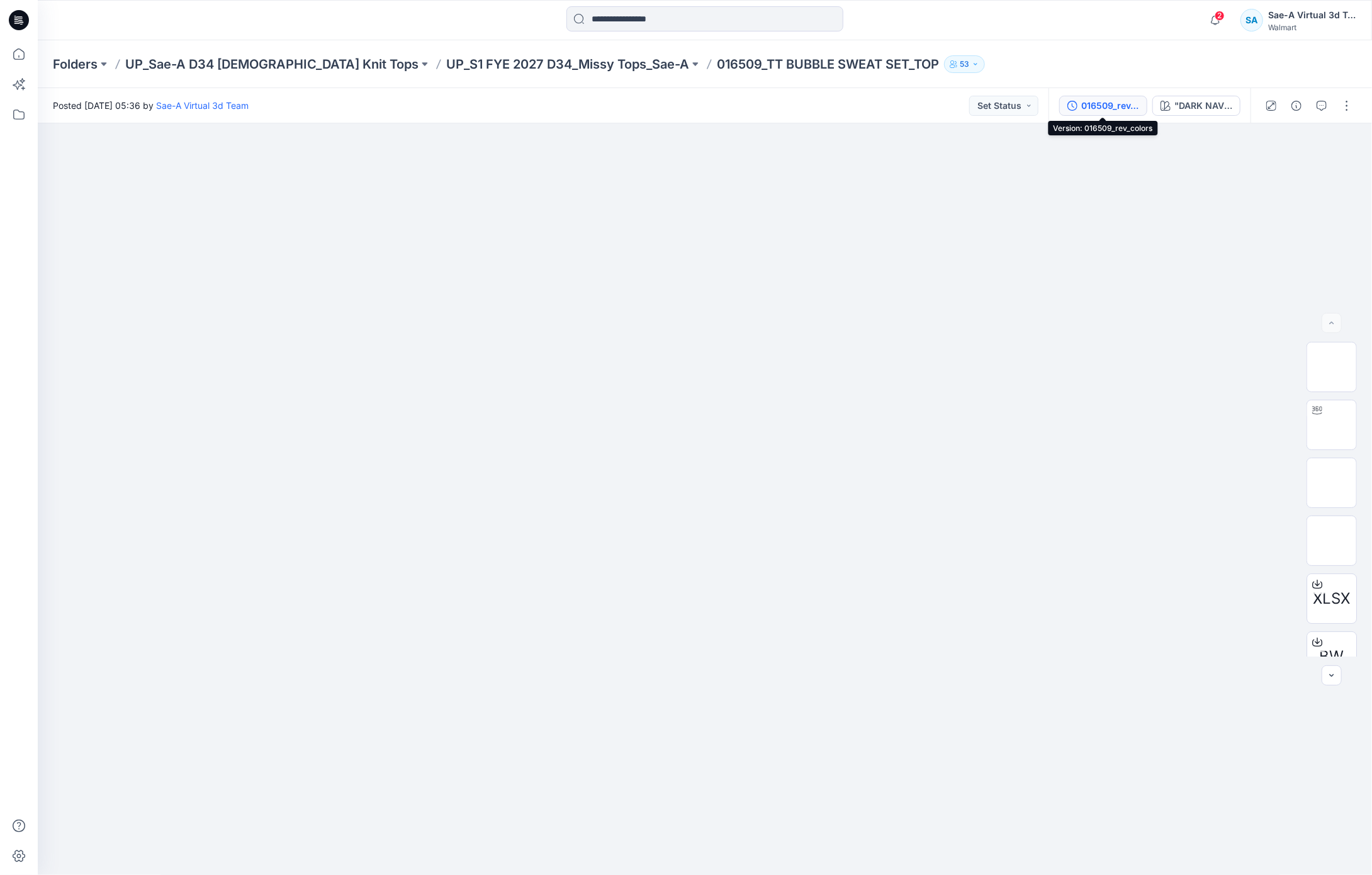
click at [1109, 100] on div "016509_rev_colors" at bounding box center [1110, 106] width 58 height 14
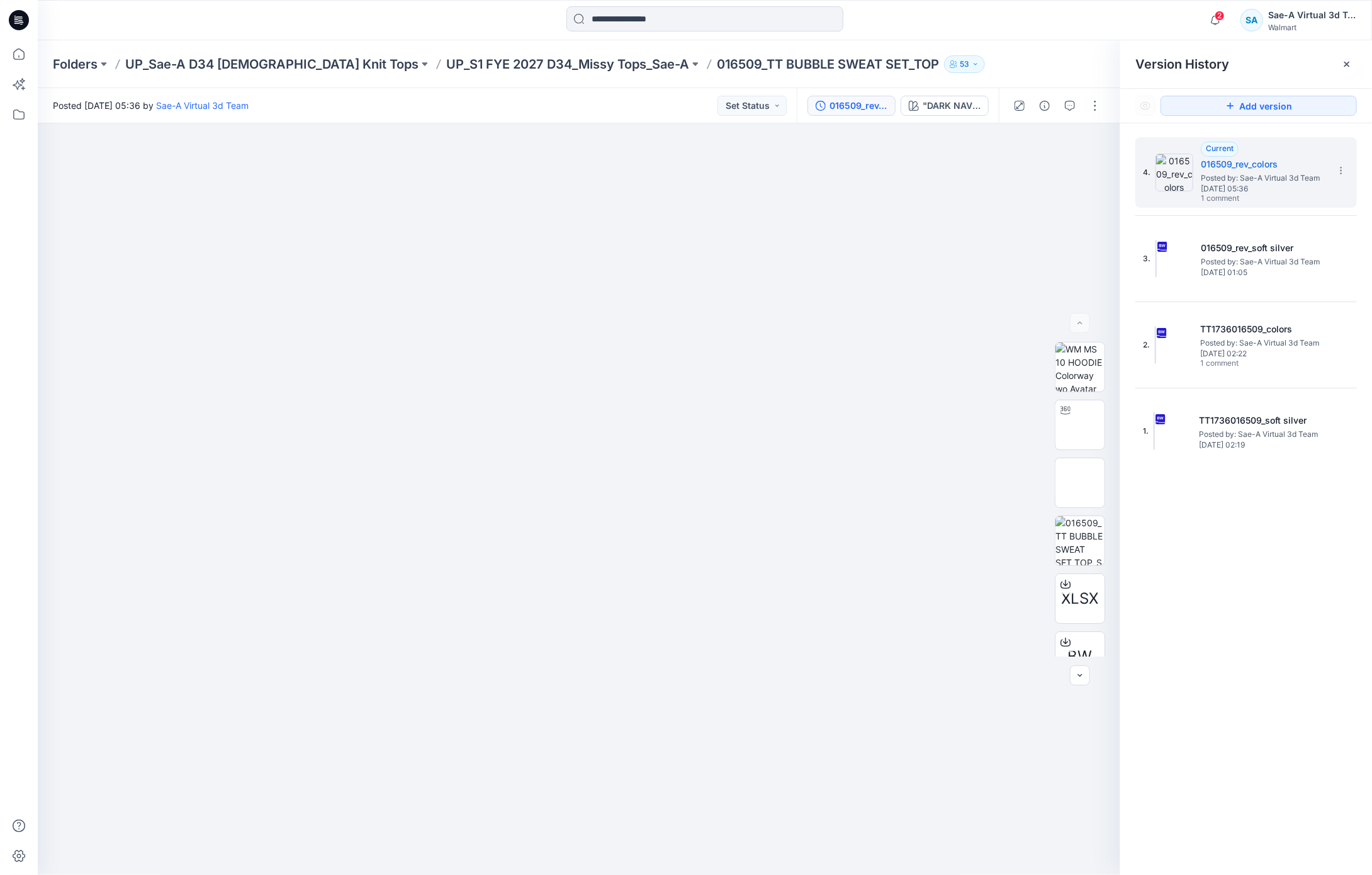
click at [1346, 64] on icon at bounding box center [1347, 64] width 5 height 5
